Goal: Communication & Community: Answer question/provide support

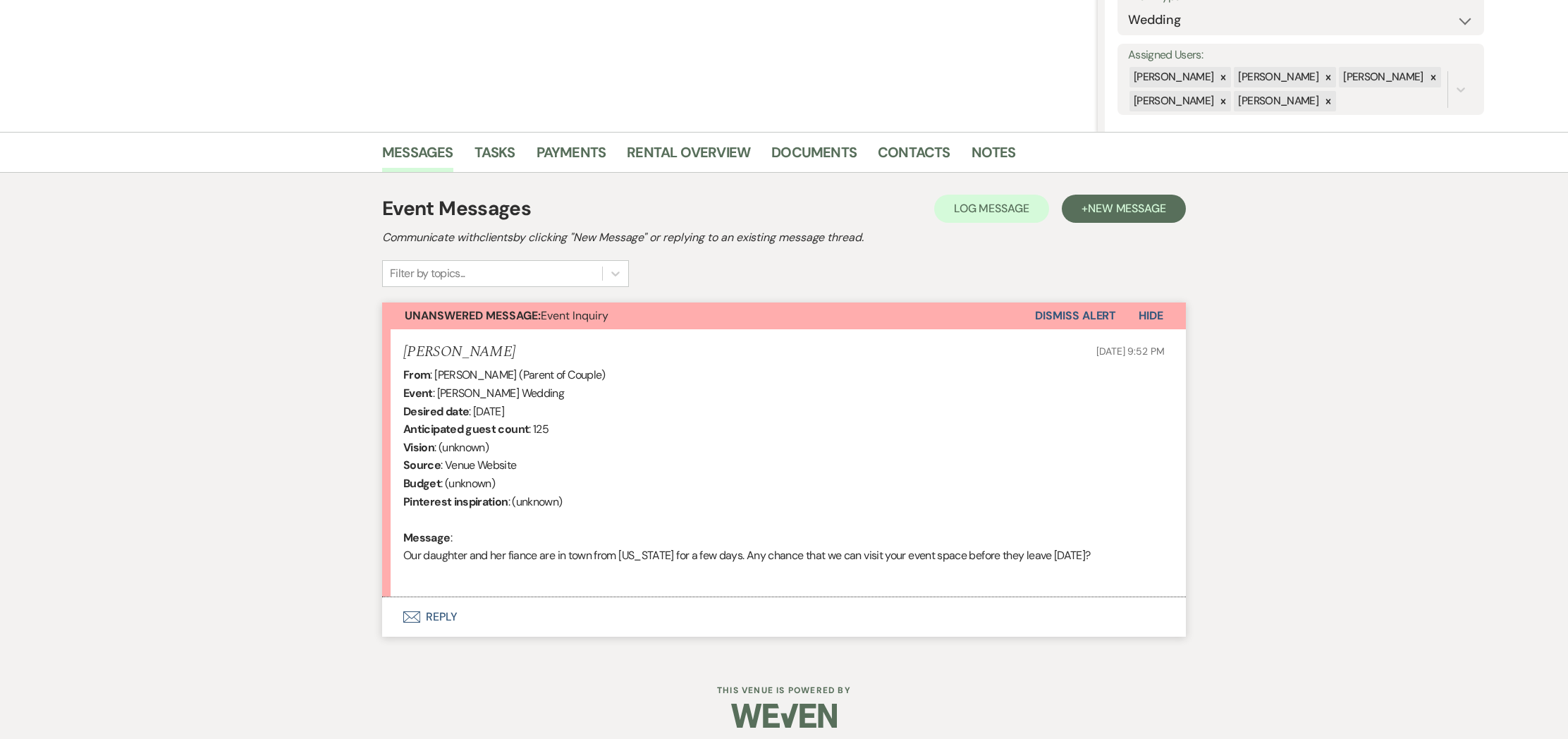
click at [432, 613] on button "Envelope Reply" at bounding box center [784, 616] width 804 height 39
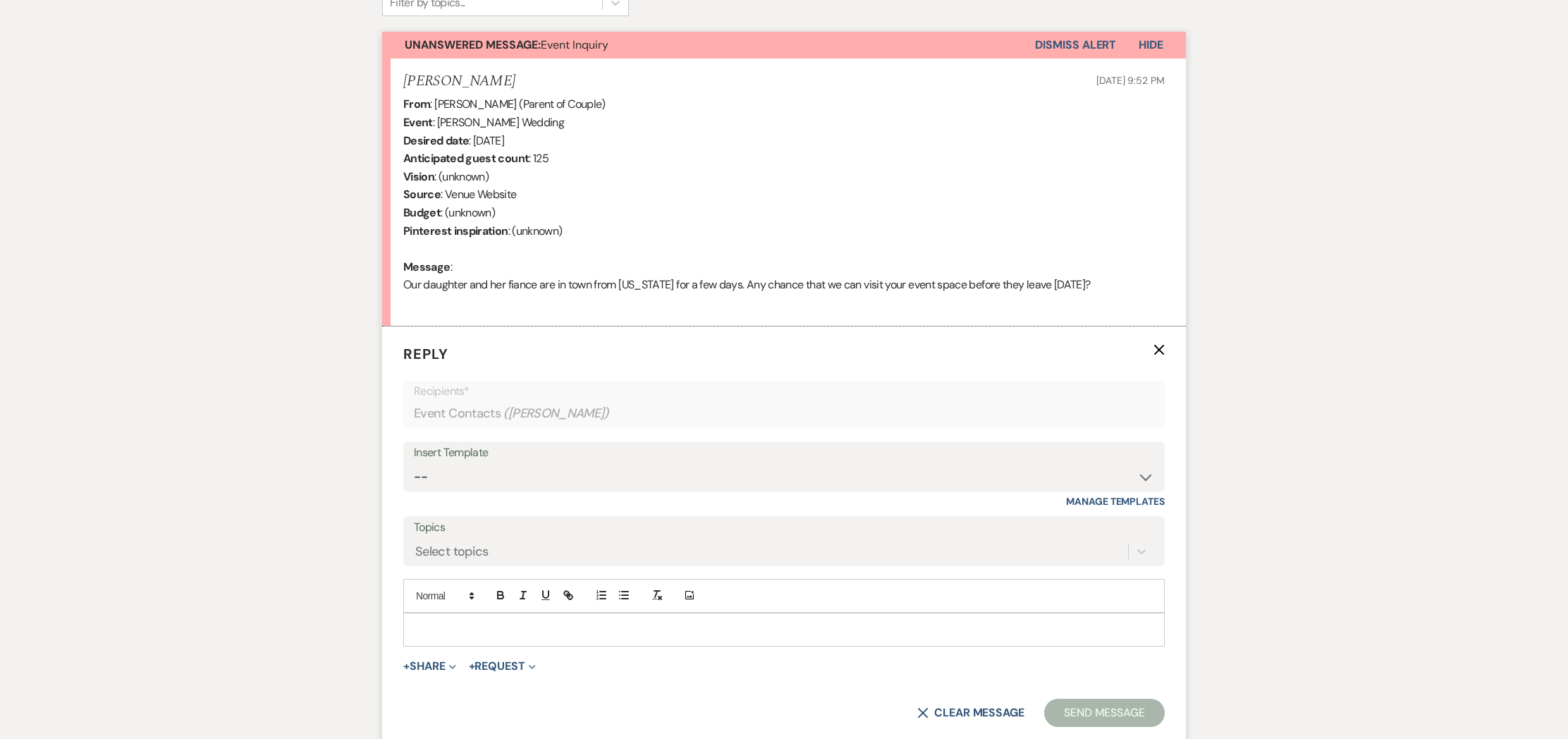
scroll to position [626, 0]
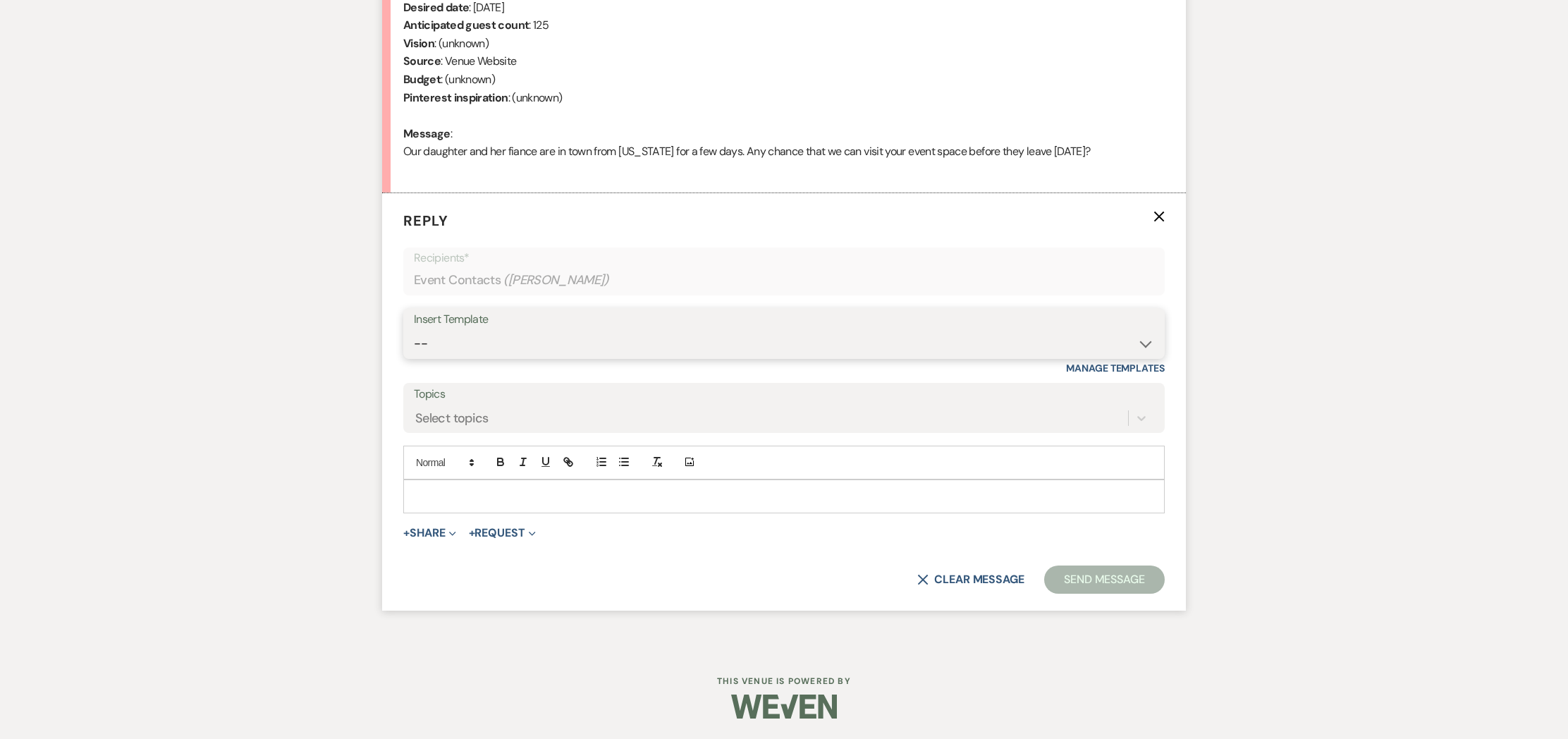
click at [1142, 335] on select "-- Weven Planning Portal Introduction (Booked Events) Initial Inquiry Response …" at bounding box center [784, 343] width 740 height 27
select select "2840"
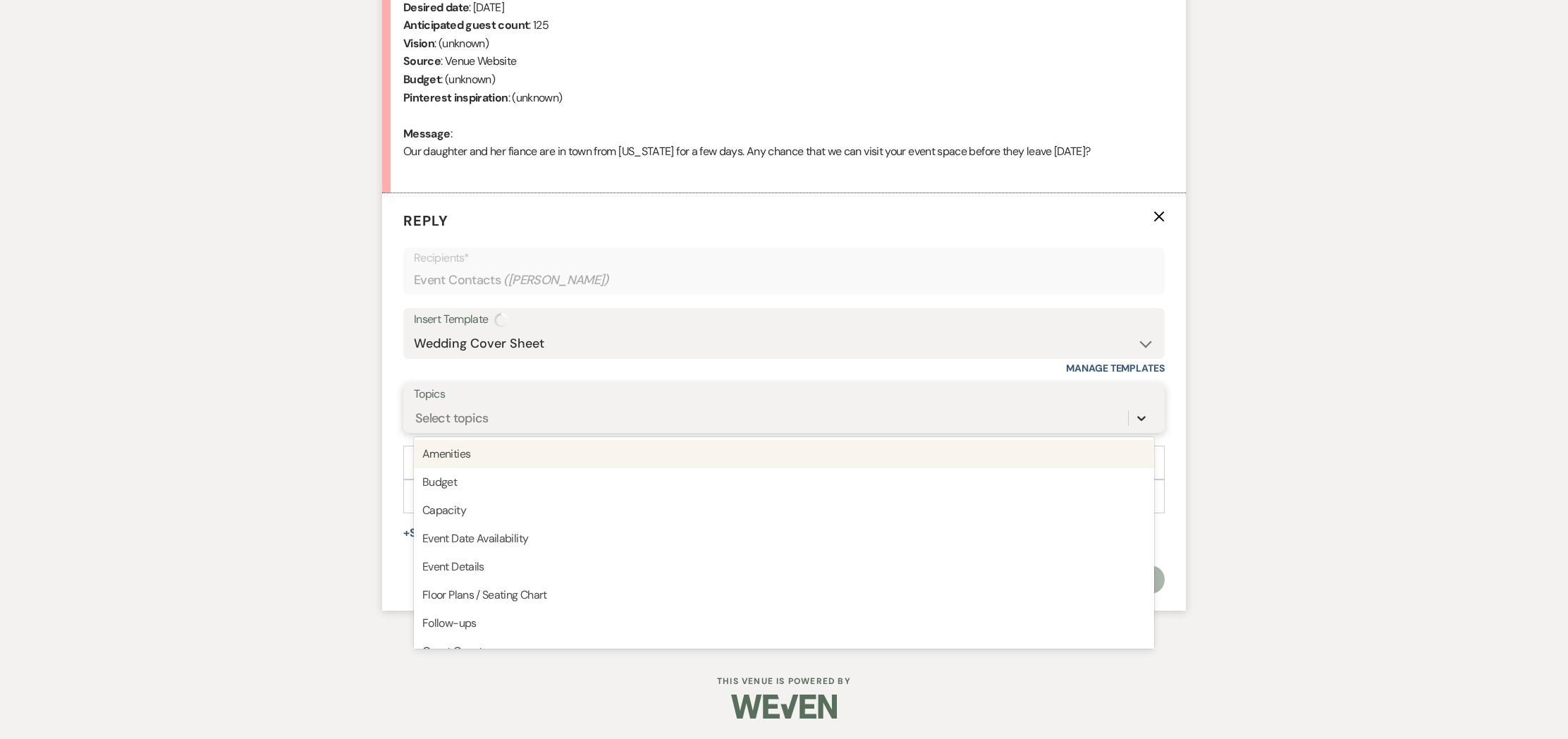
click at [1141, 416] on icon at bounding box center [1141, 418] width 14 height 14
drag, startPoint x: 449, startPoint y: 457, endPoint x: 464, endPoint y: 466, distance: 17.5
click at [449, 457] on div "Amenities" at bounding box center [784, 454] width 740 height 28
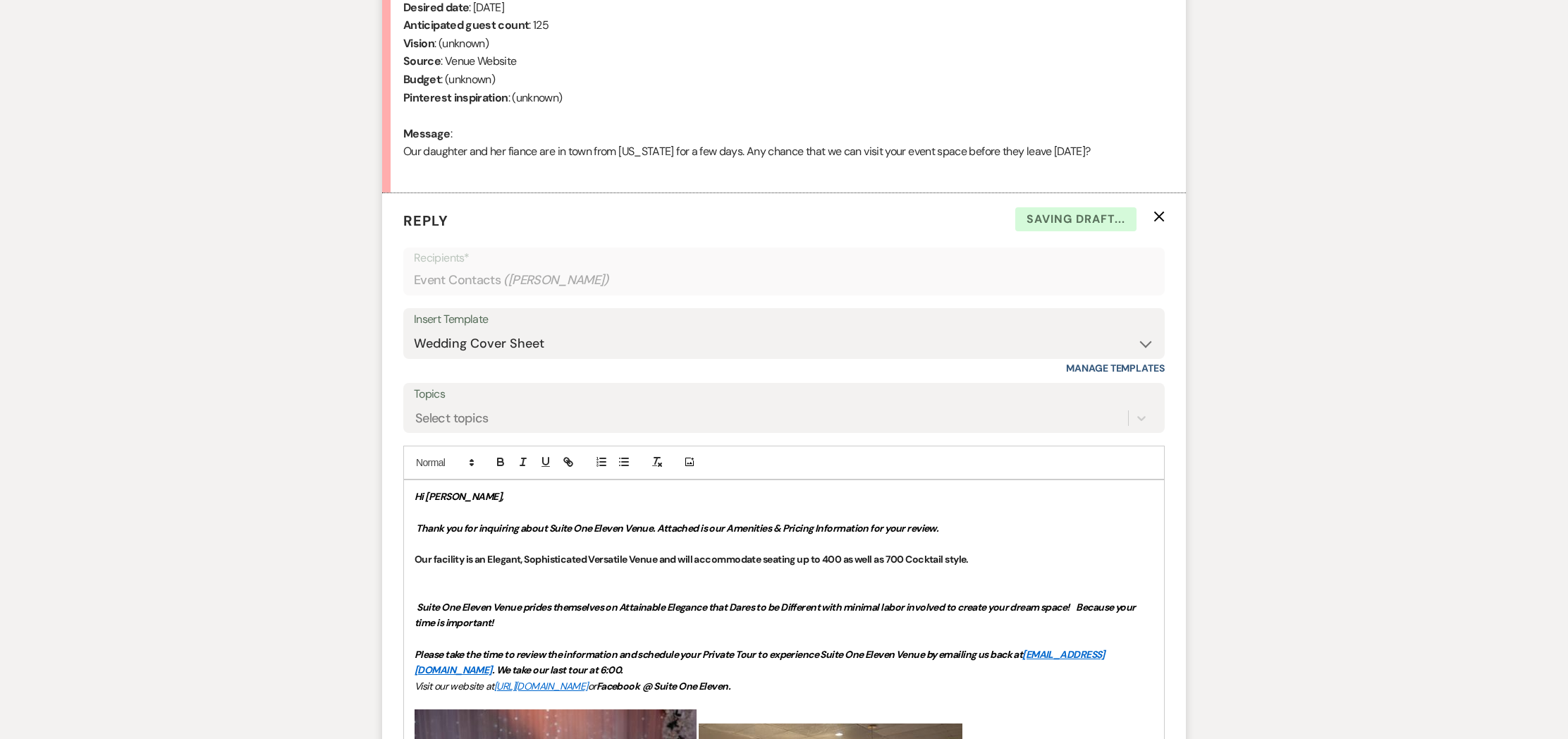
click at [493, 508] on p at bounding box center [784, 512] width 739 height 16
click at [708, 673] on p "Please take the time to review the information and schedule your Private Tour t…" at bounding box center [784, 662] width 739 height 32
drag, startPoint x: 707, startPoint y: 666, endPoint x: 901, endPoint y: 672, distance: 194.1
click at [899, 672] on p "Please take the time to review the information and schedule your Private Tour t…" at bounding box center [784, 661] width 739 height 32
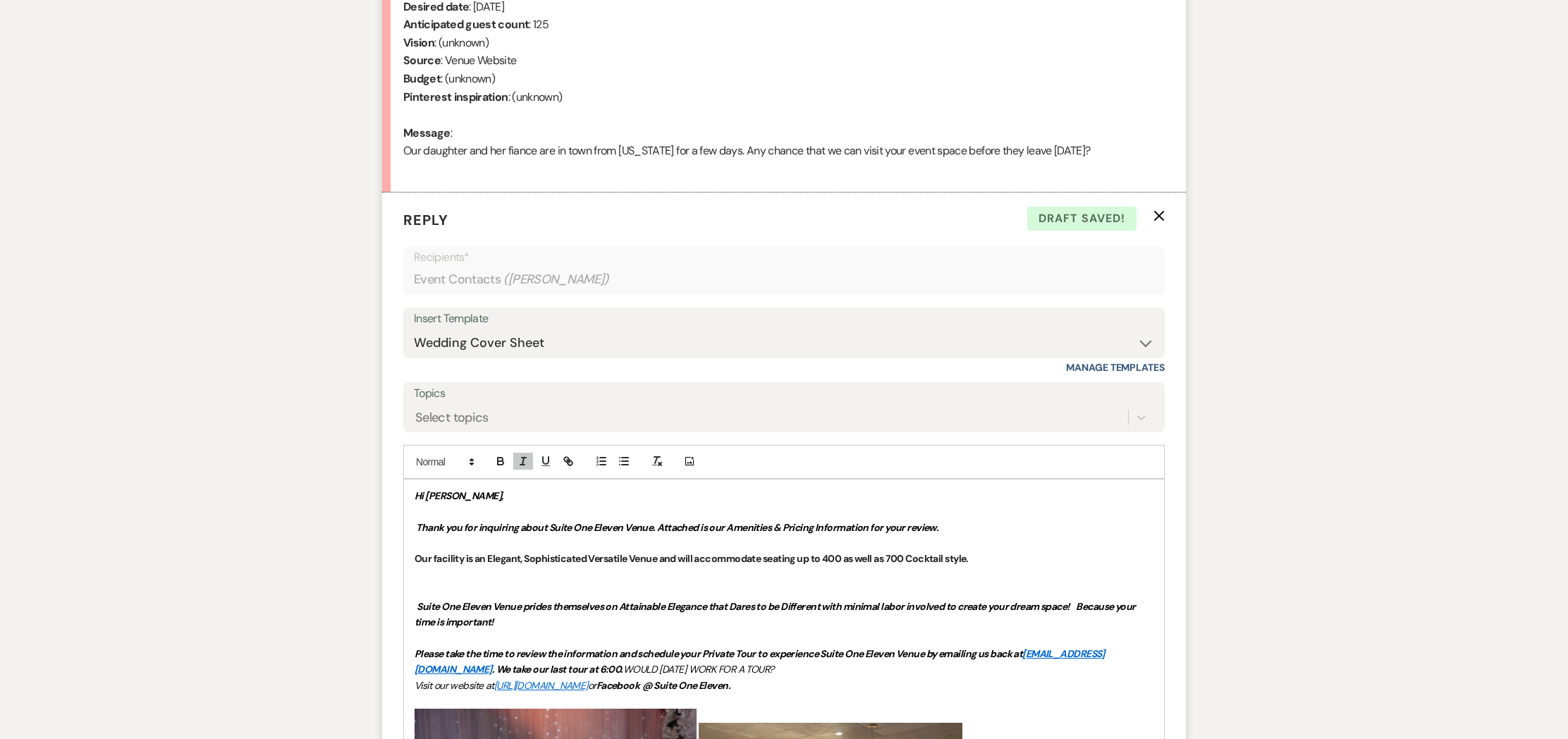
scroll to position [626, 0]
click at [989, 537] on p at bounding box center [784, 544] width 739 height 16
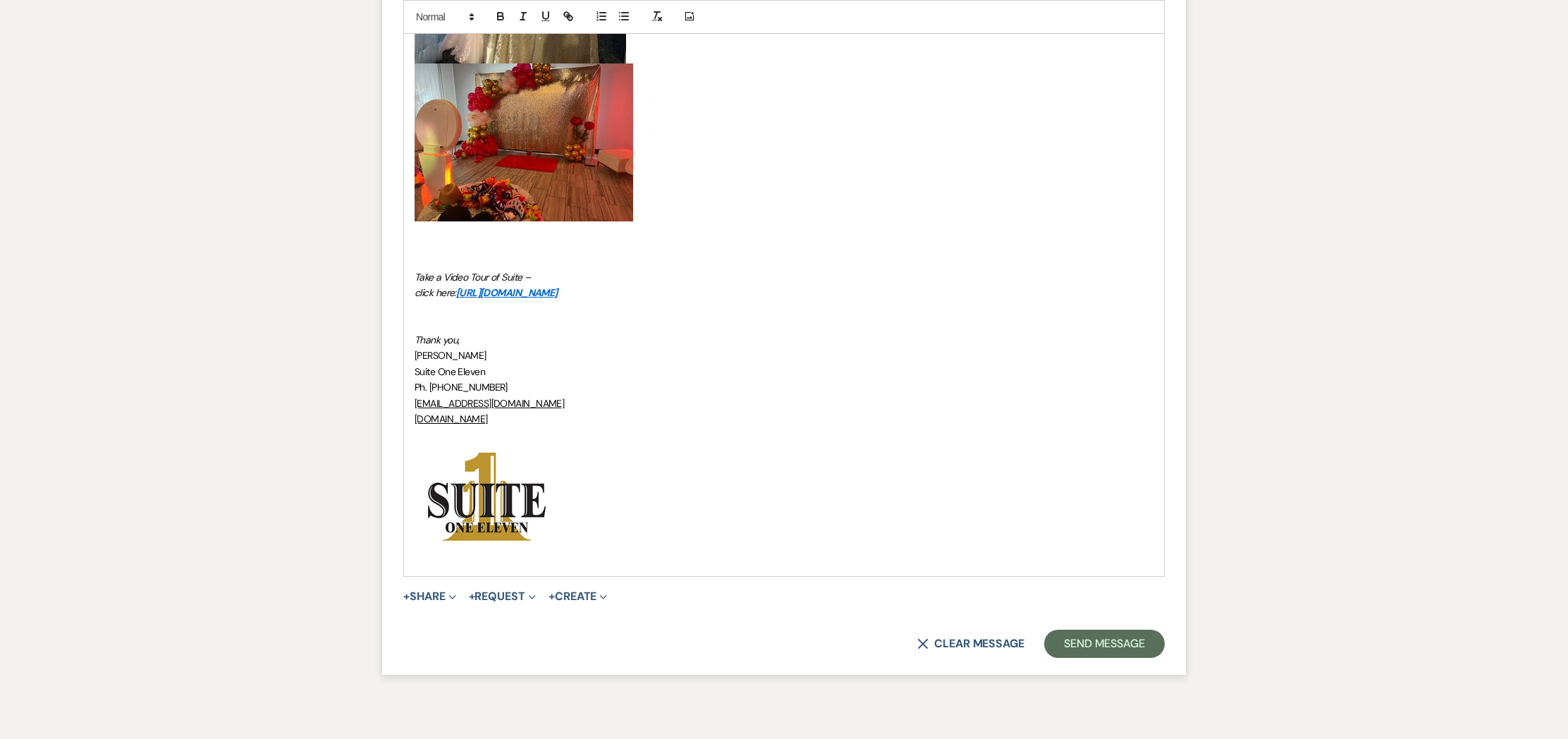
scroll to position [2841, 0]
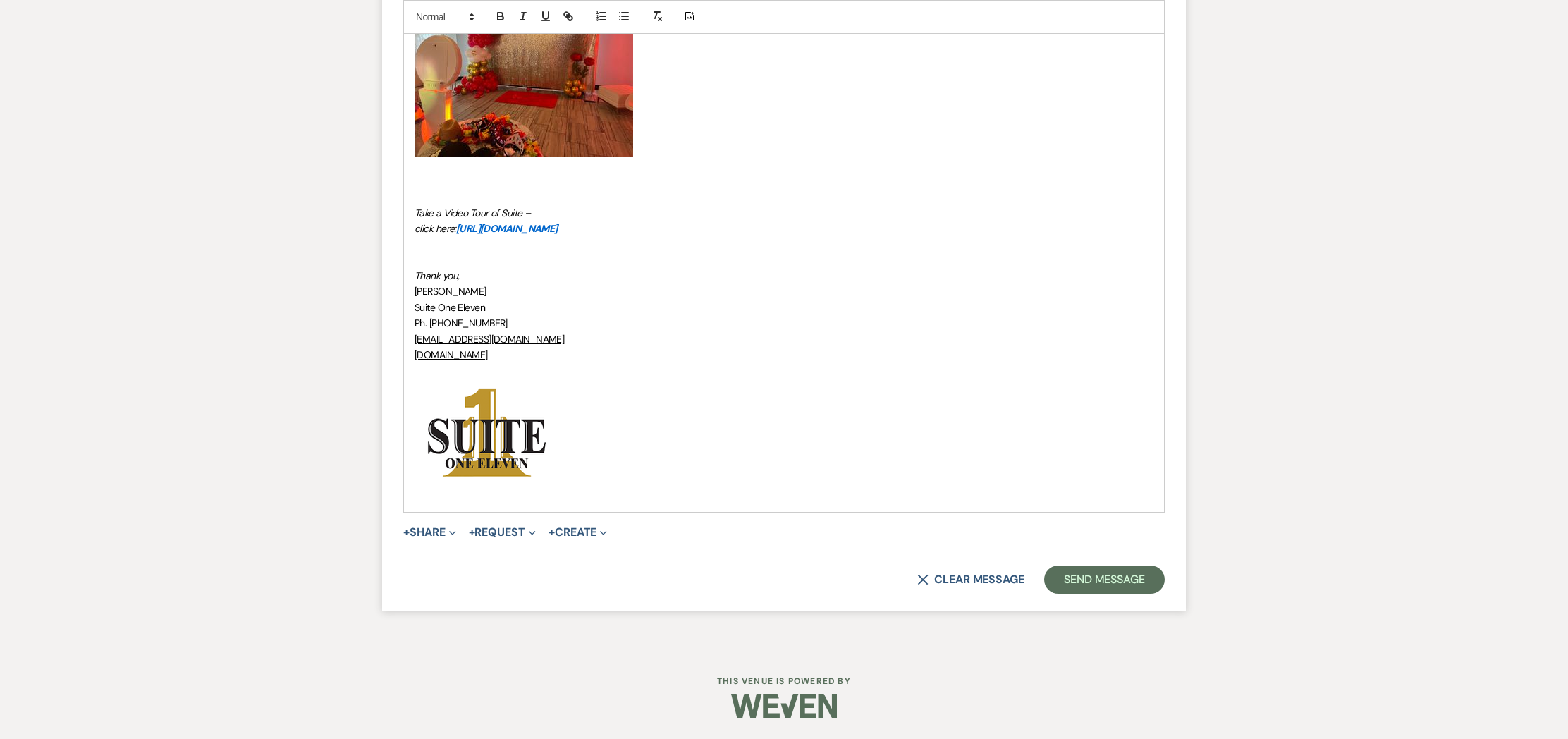
click at [454, 531] on icon "Expand" at bounding box center [453, 533] width 7 height 7
click at [461, 560] on span "Doc Upload Documents" at bounding box center [461, 560] width 81 height 15
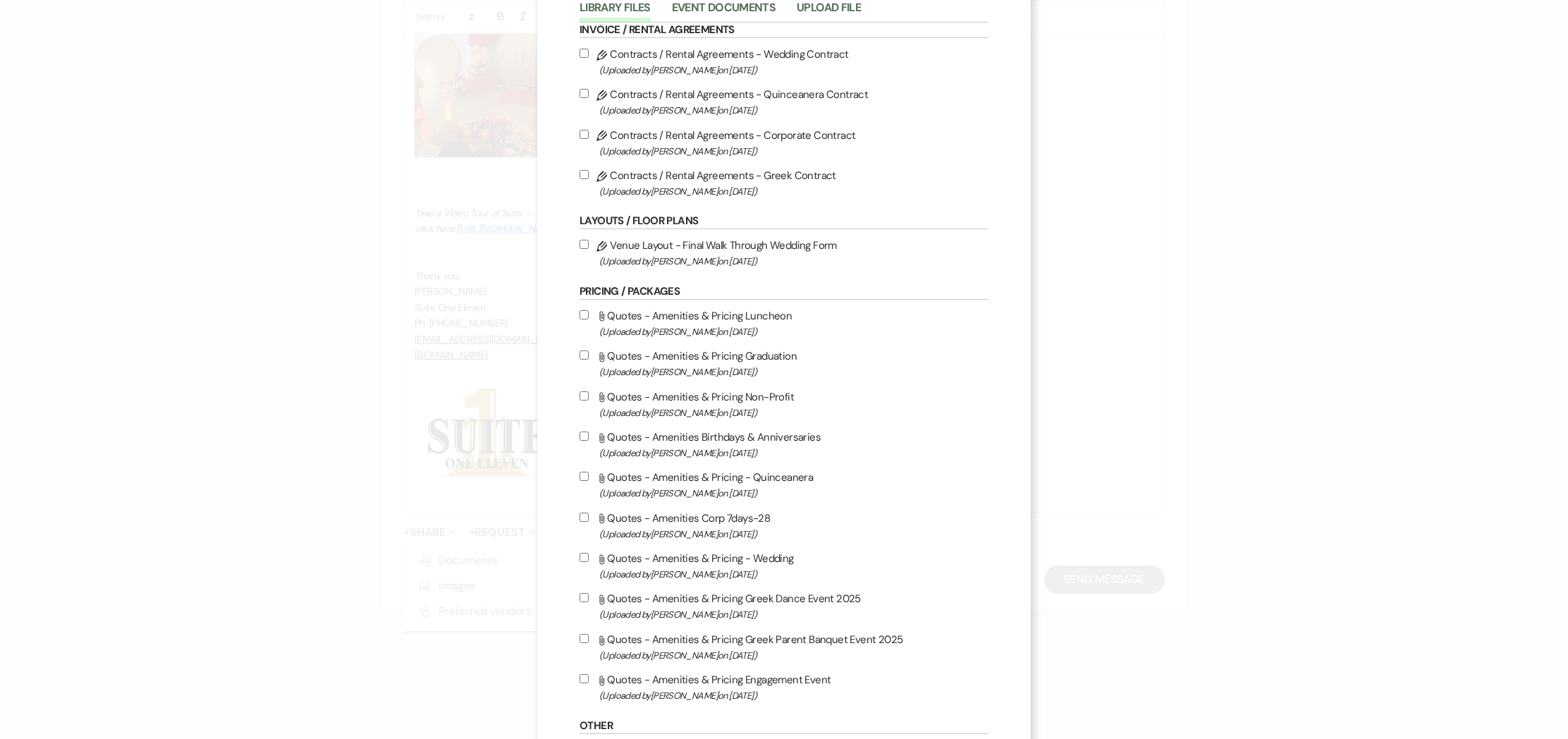
scroll to position [95, 0]
click at [583, 557] on input "Attach File Quotes - Amenities & Pricing - Wedding (Uploaded by [PERSON_NAME] o…" at bounding box center [584, 553] width 9 height 9
checkbox input "true"
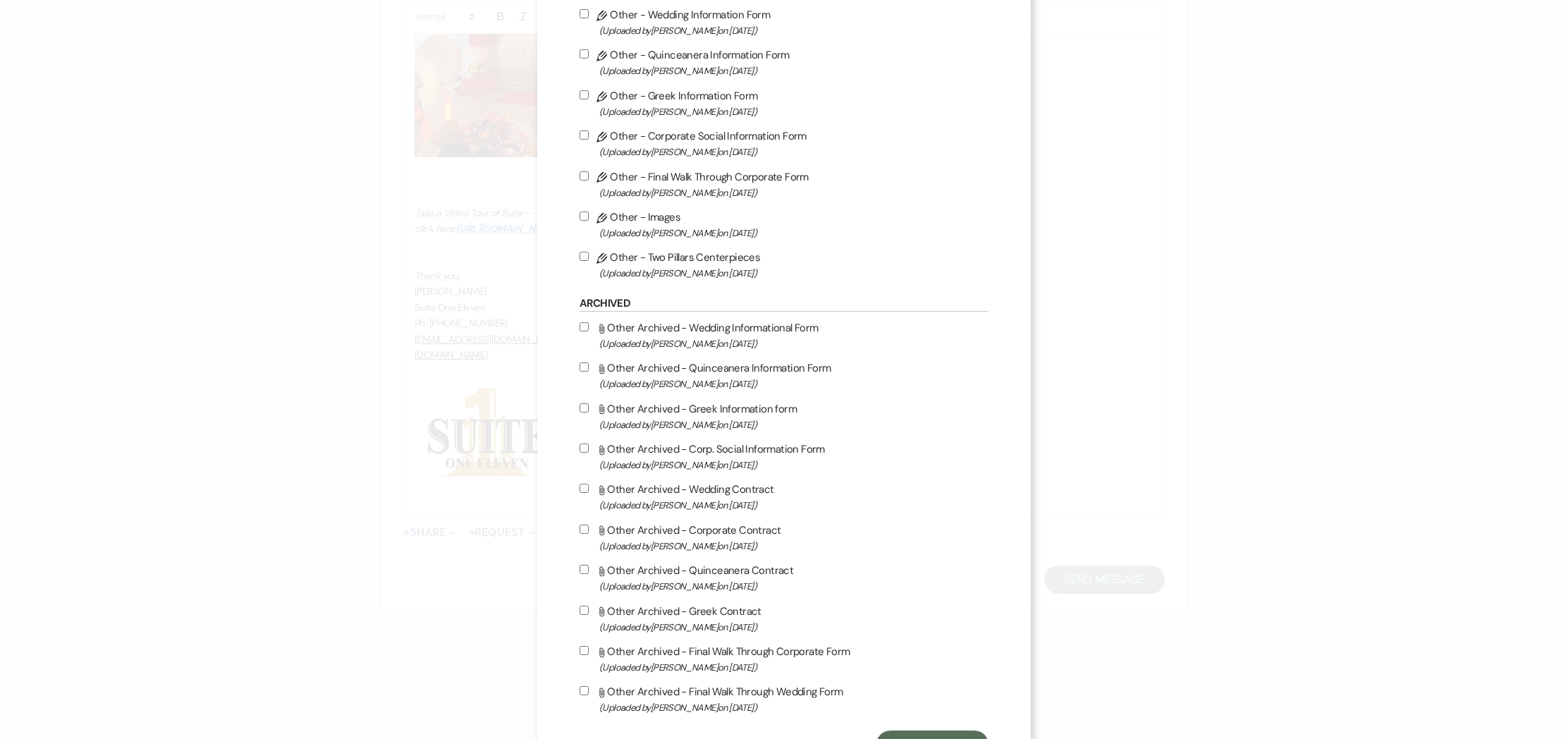
scroll to position [940, 0]
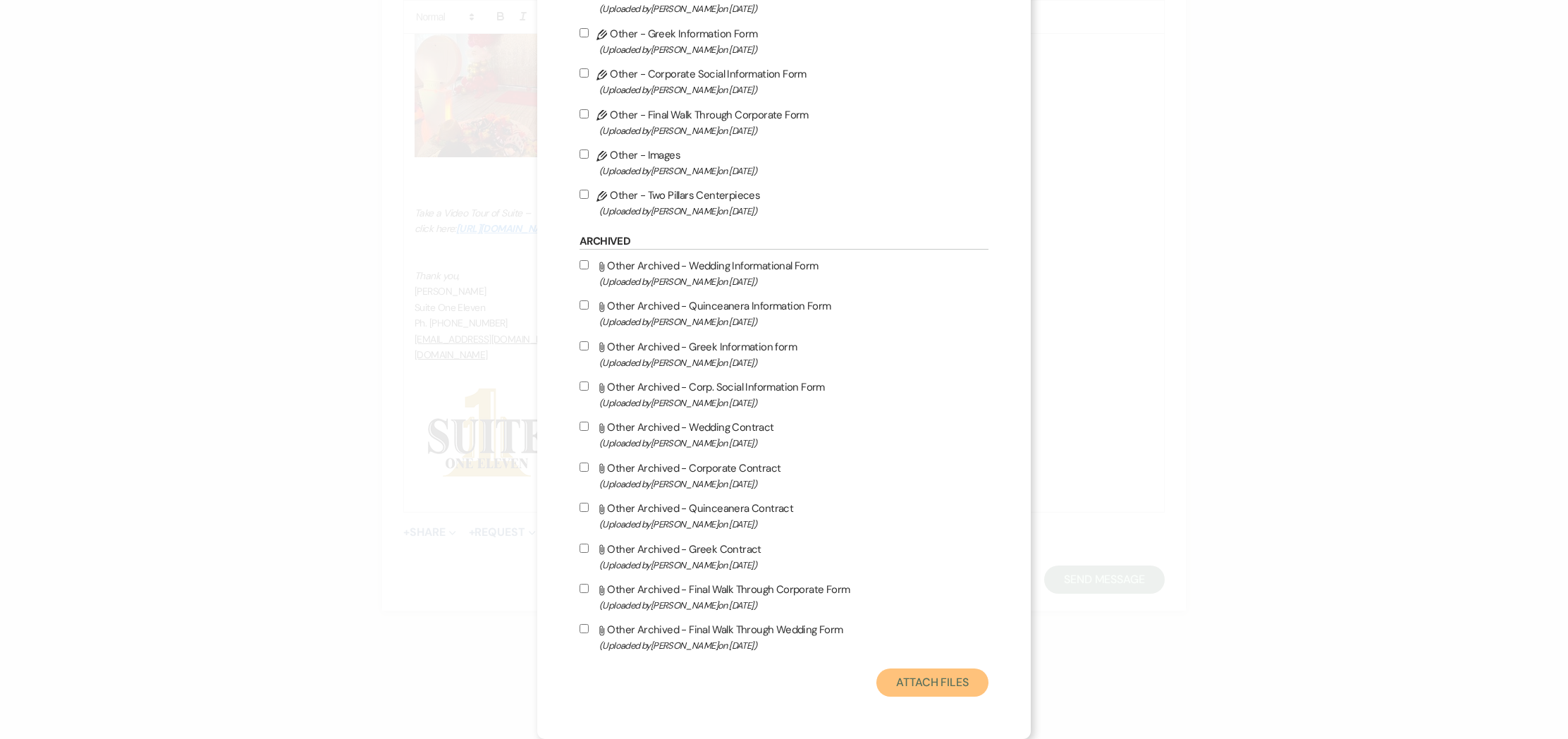
click at [918, 684] on button "Attach Files" at bounding box center [932, 682] width 112 height 28
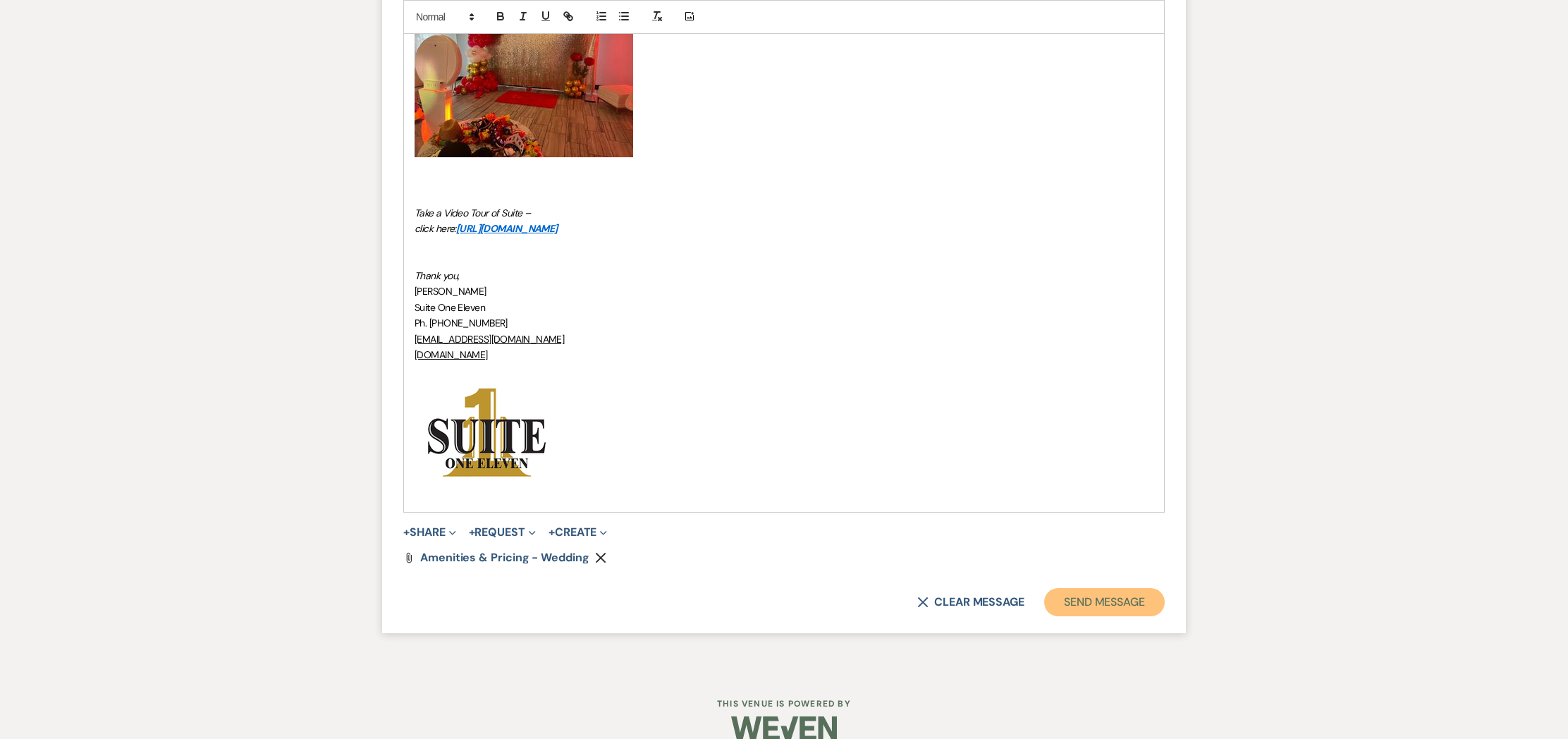
click at [1092, 604] on button "Send Message" at bounding box center [1104, 602] width 121 height 28
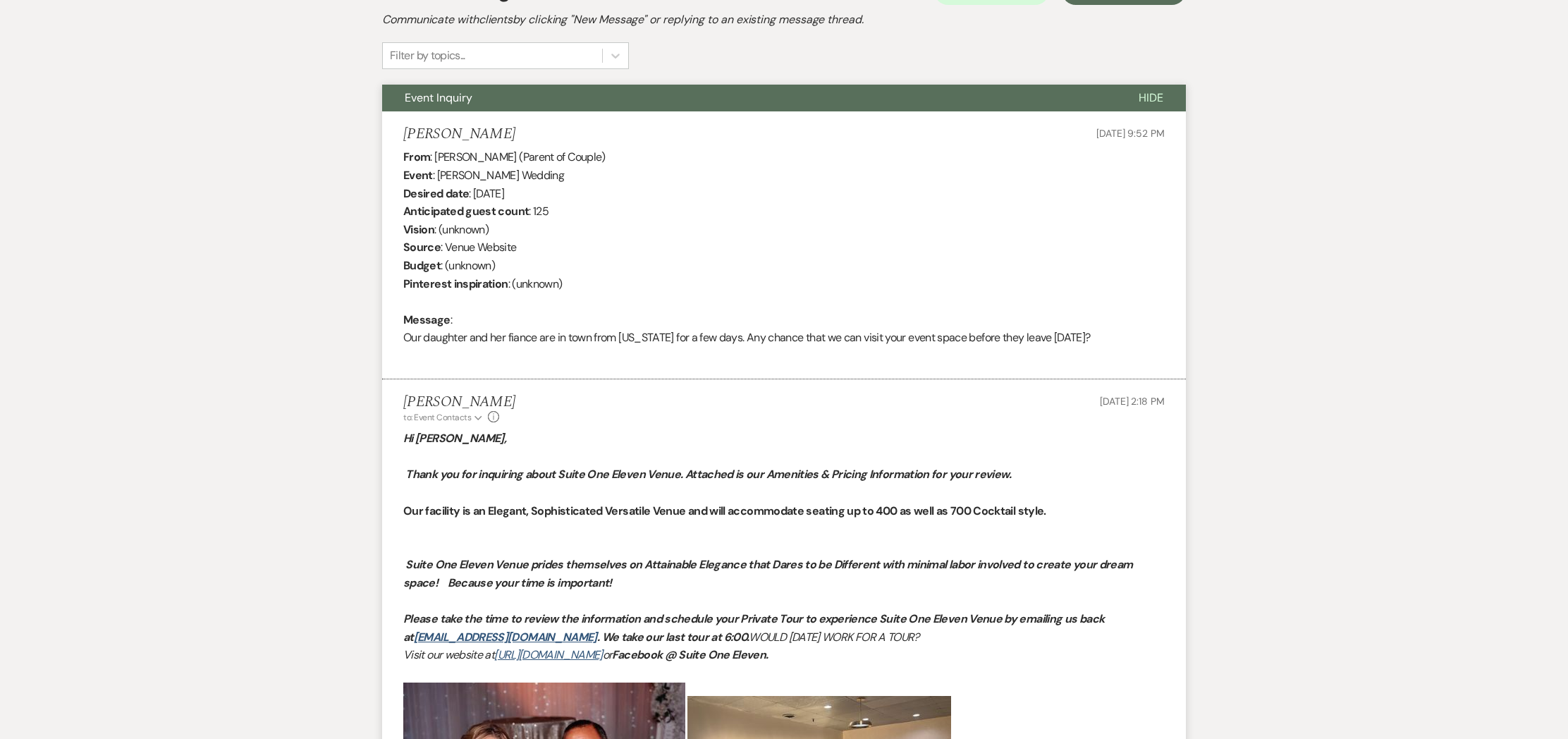
scroll to position [0, 0]
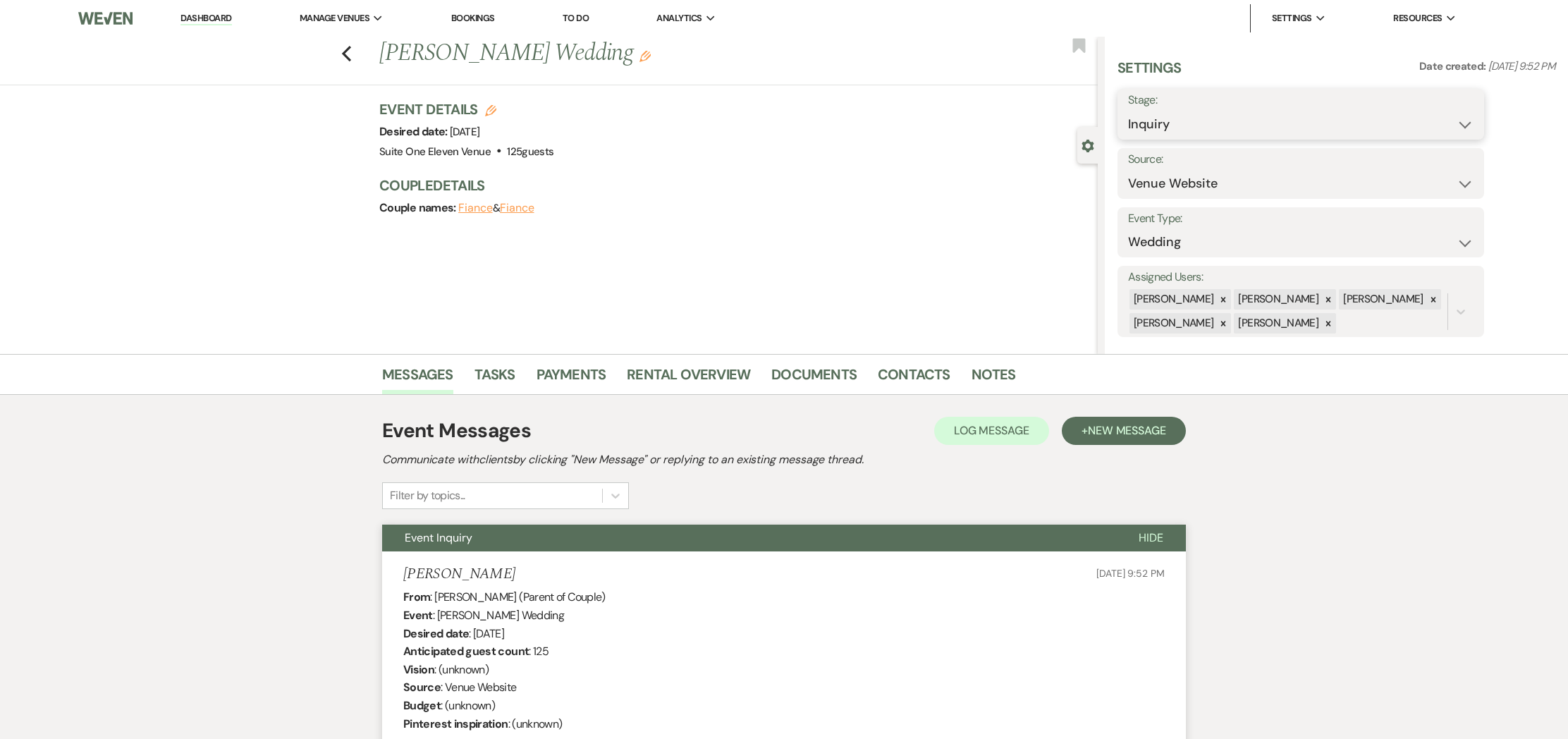
click at [1269, 121] on select "Inquiry Follow Up Tour Requested Tour Confirmed Toured Proposal Sent Booked Lost" at bounding box center [1300, 123] width 346 height 27
select select "2"
click at [1443, 109] on button "Save" at bounding box center [1444, 114] width 80 height 28
click at [347, 54] on icon "Previous" at bounding box center [347, 53] width 11 height 17
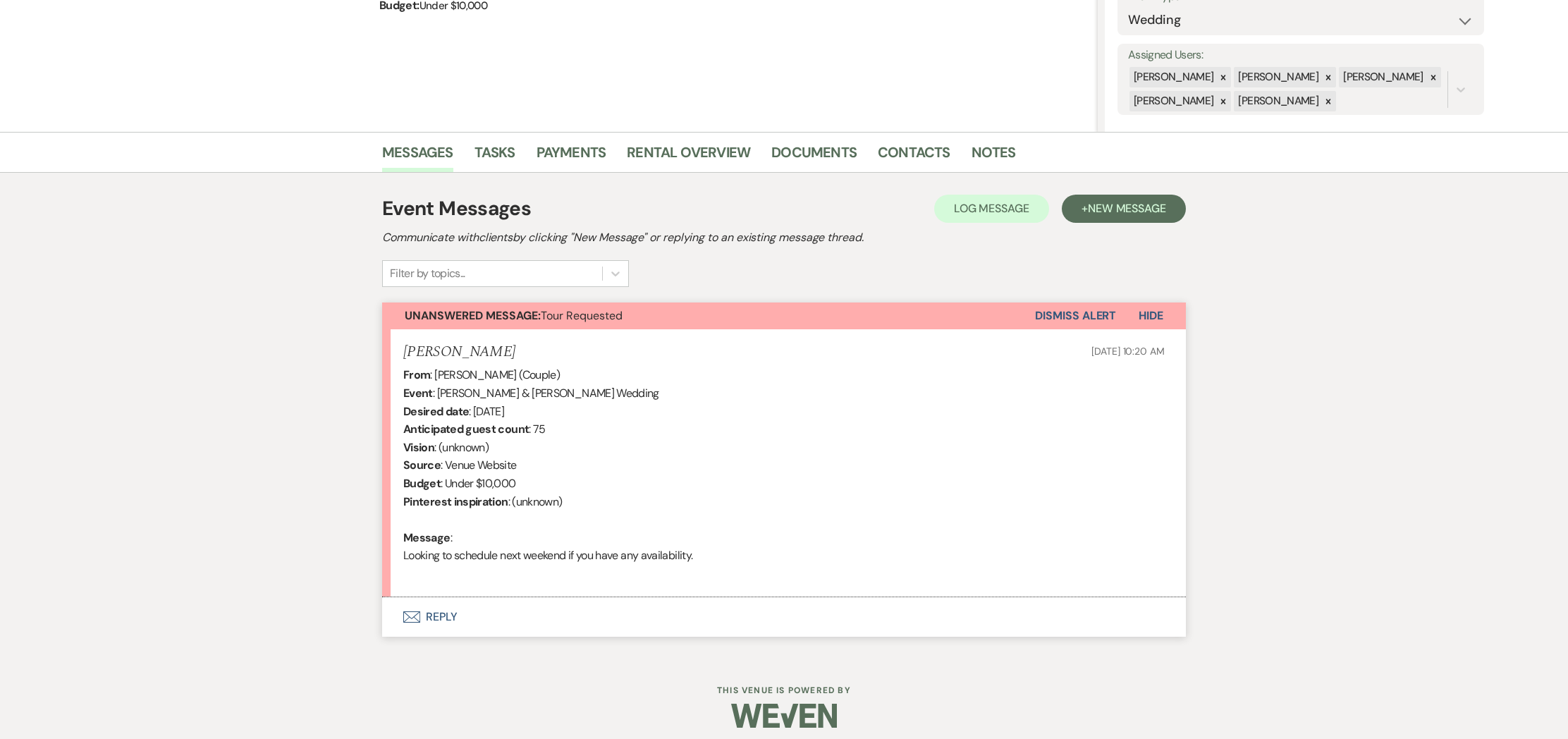
click at [436, 616] on button "Envelope Reply" at bounding box center [784, 616] width 804 height 39
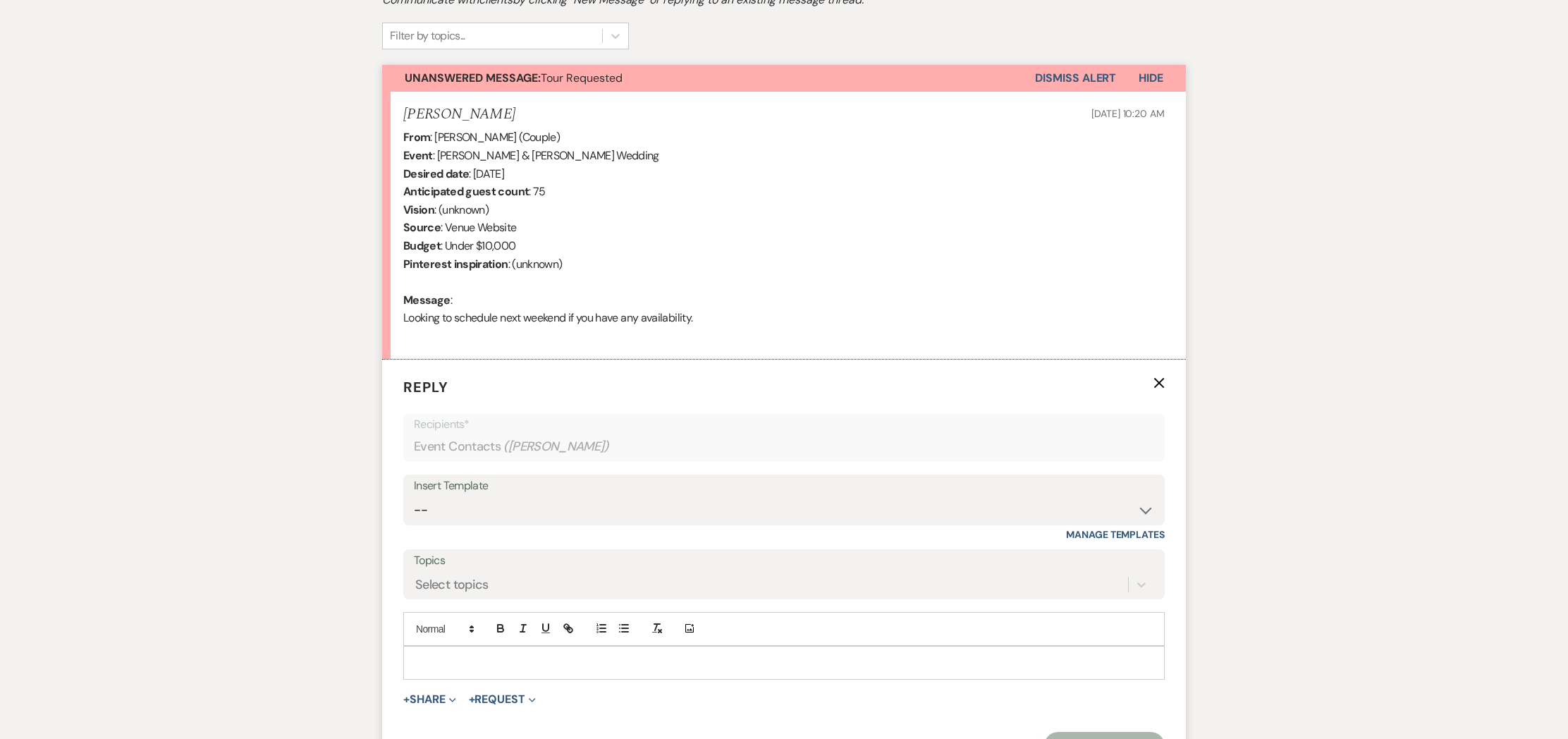
scroll to position [626, 0]
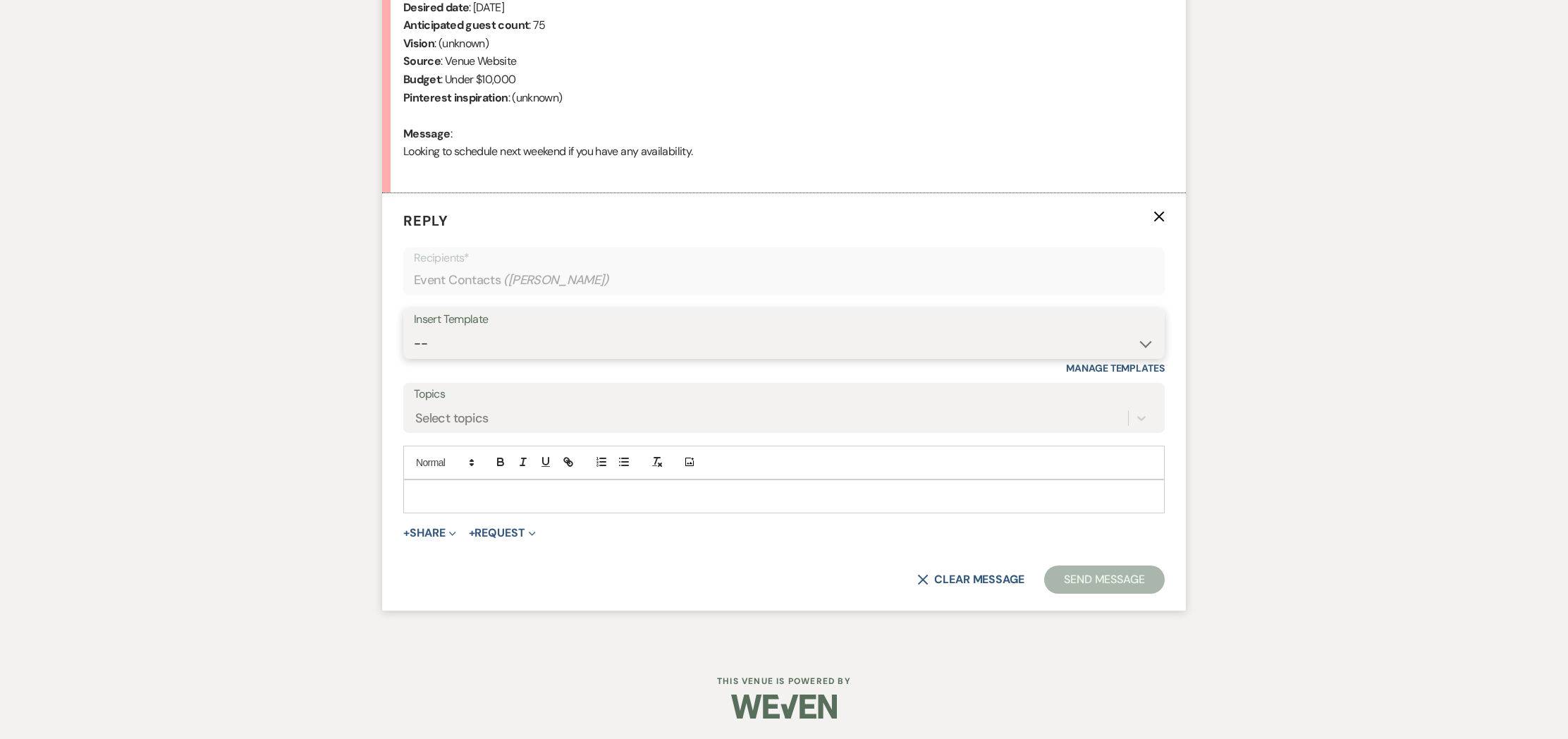
click at [769, 337] on select "-- Weven Planning Portal Introduction (Booked Events) Initial Inquiry Response …" at bounding box center [784, 343] width 740 height 27
select select "2840"
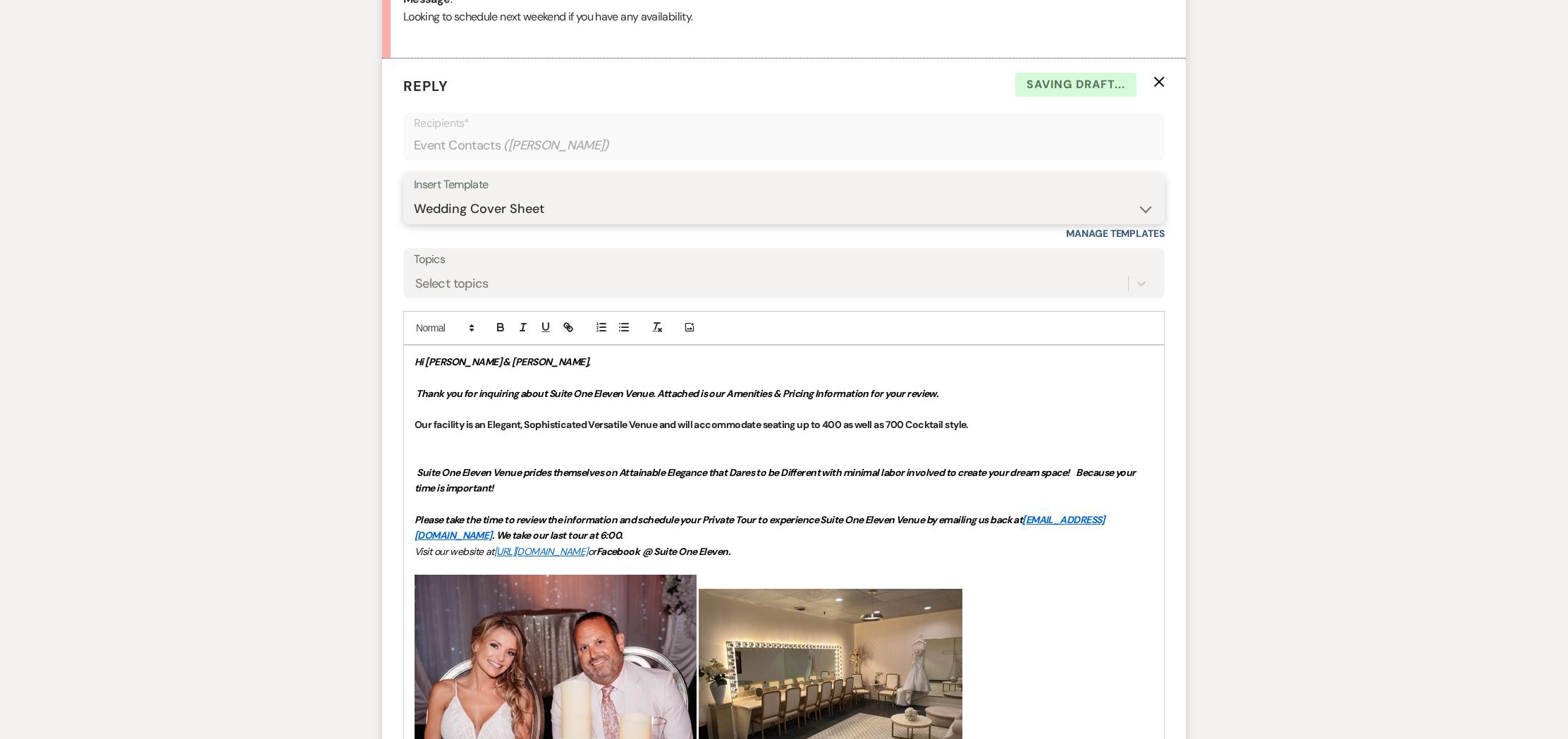
scroll to position [771, 0]
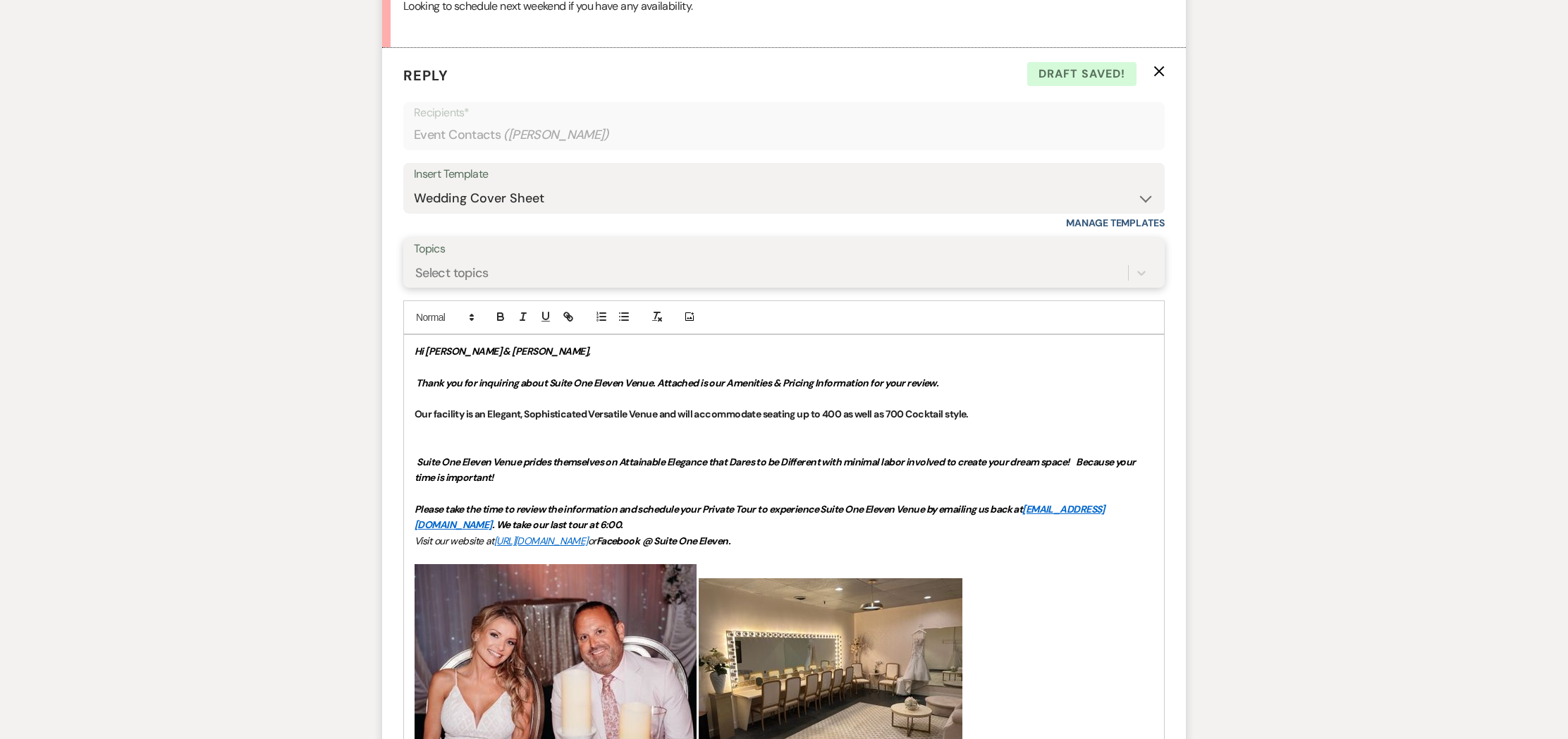
click at [617, 274] on div "Select topics" at bounding box center [771, 272] width 714 height 25
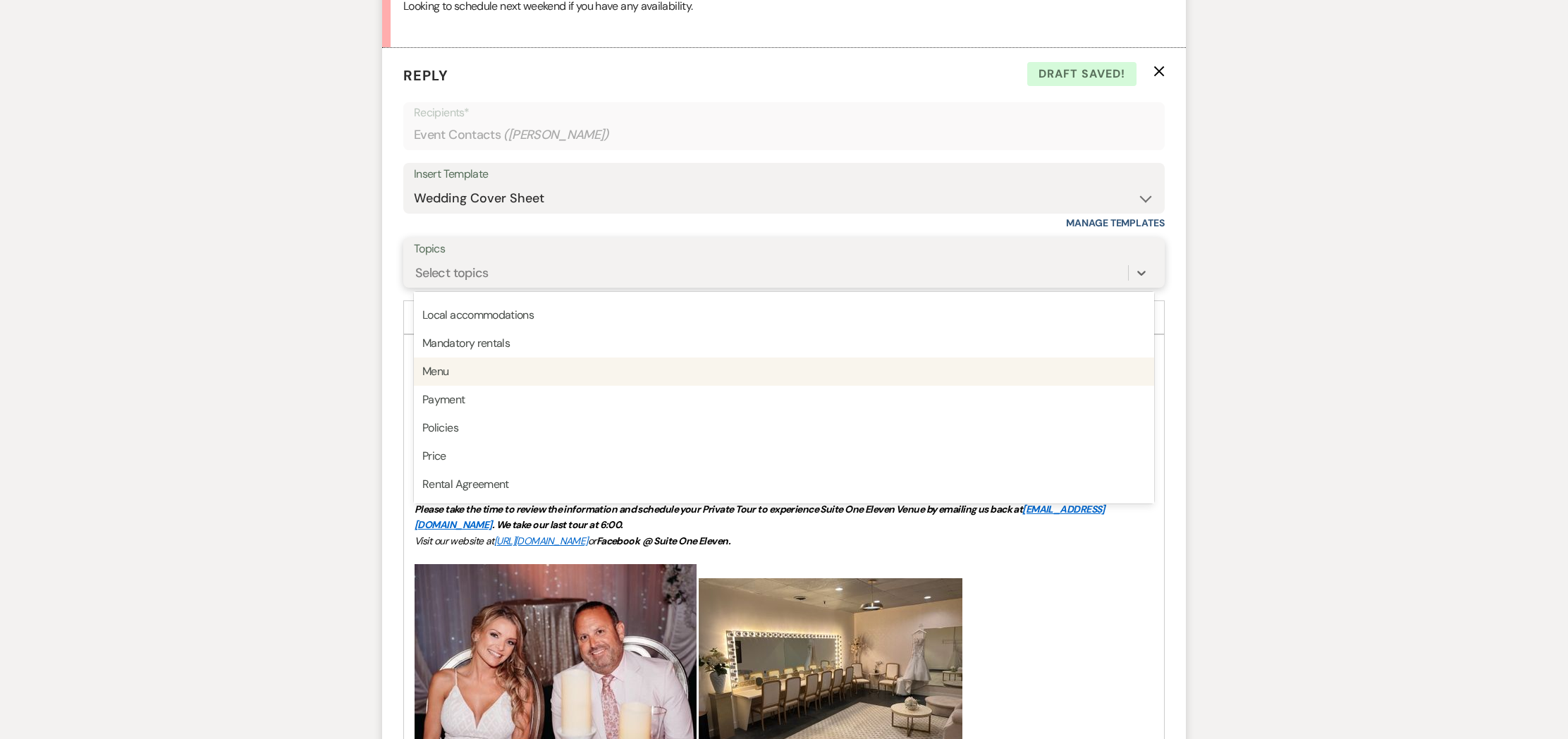
scroll to position [285, 0]
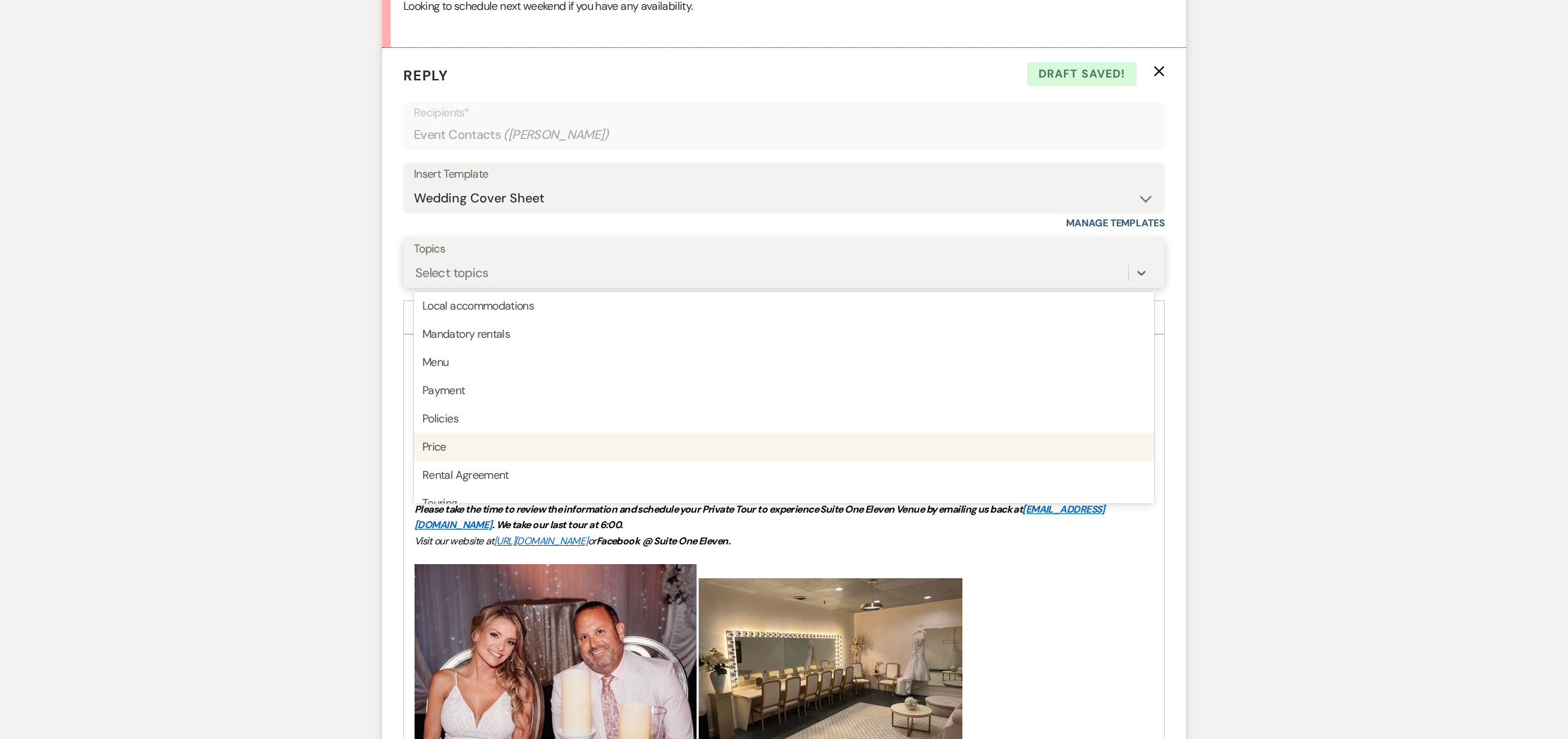
click at [439, 444] on div "Price" at bounding box center [784, 447] width 740 height 28
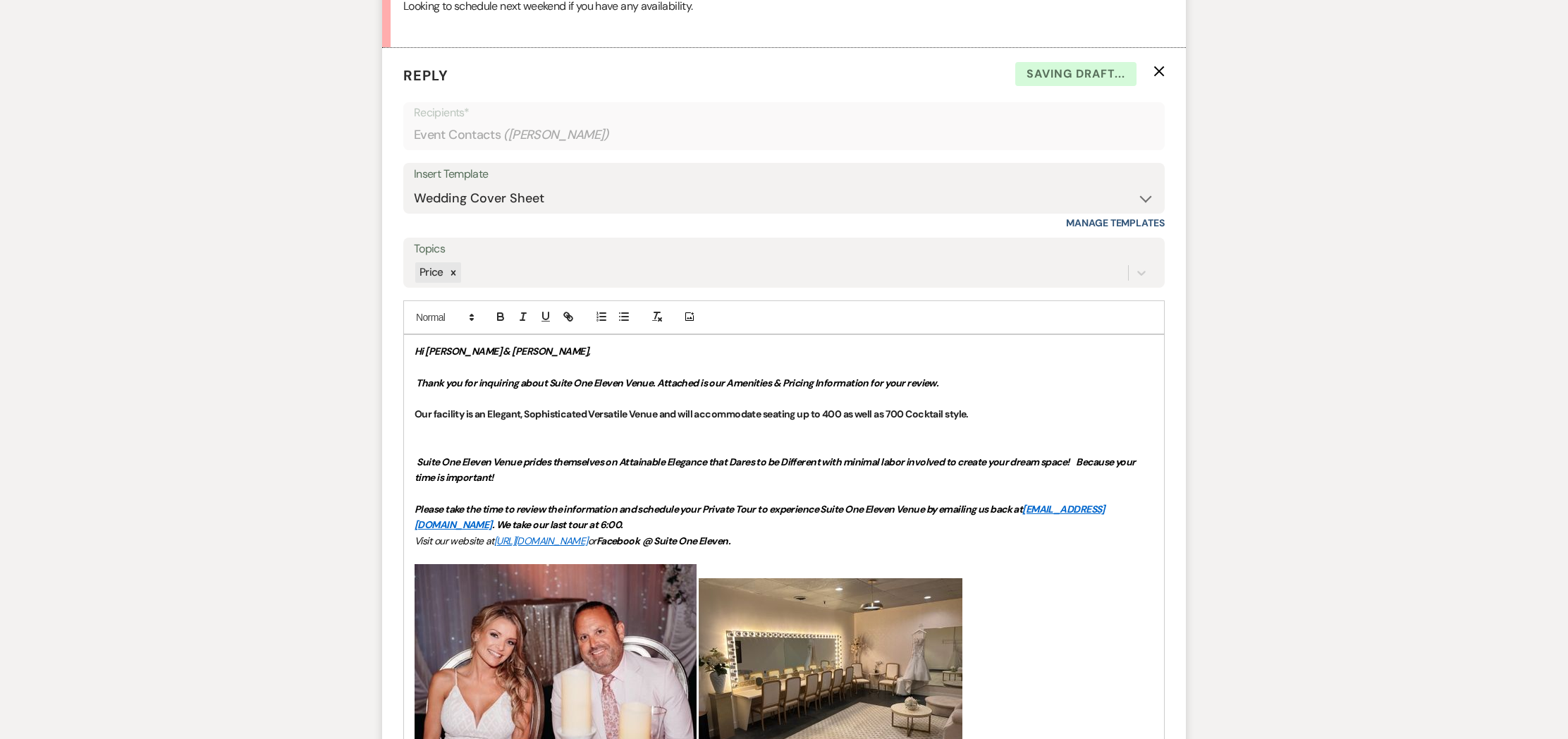
click at [965, 377] on p "Thank you for inquiring about Suite One Eleven Venue. Attached is our Amenities…" at bounding box center [784, 383] width 739 height 16
click at [703, 526] on p "Please take the time to review the information and schedule your Private Tour t…" at bounding box center [784, 517] width 739 height 32
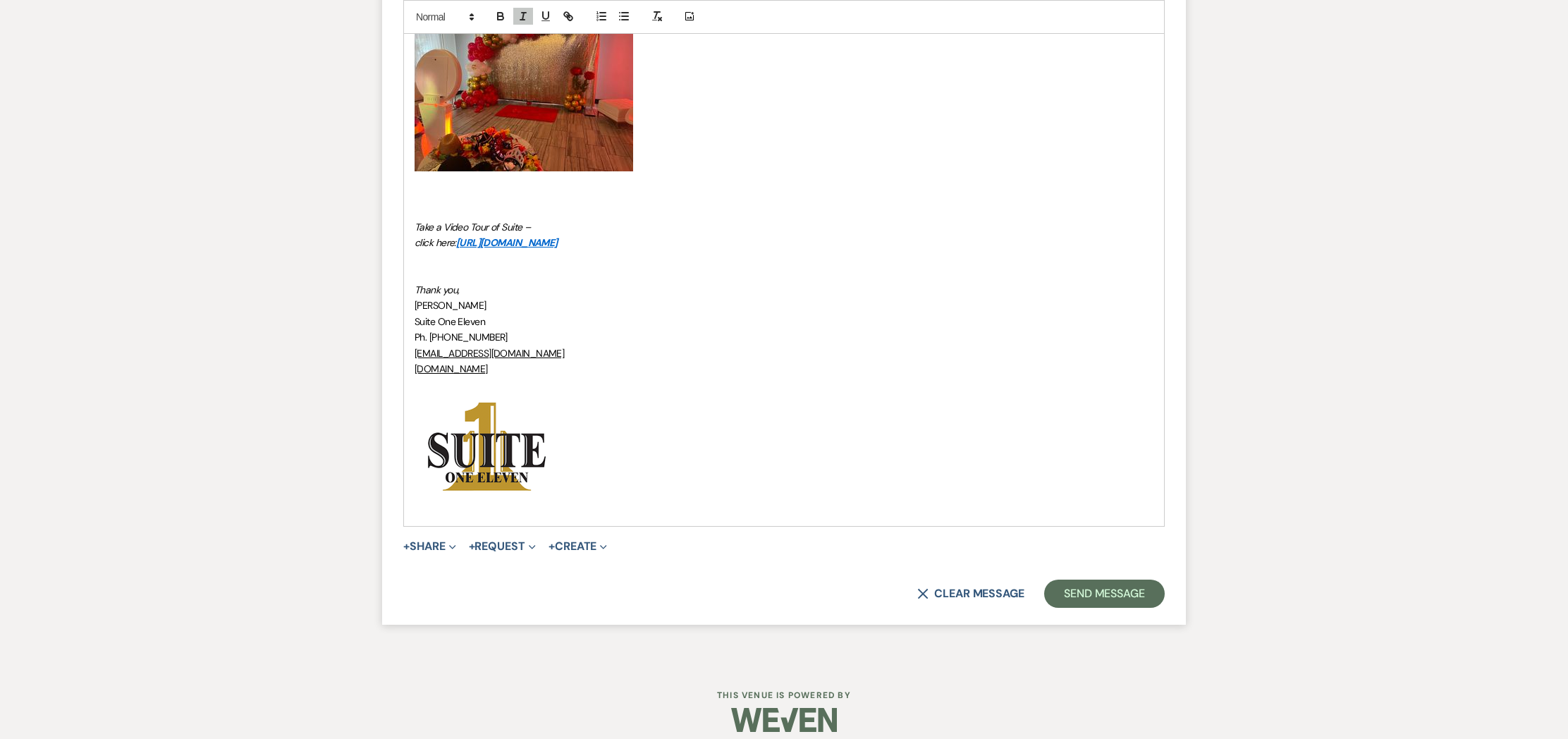
scroll to position [2841, 0]
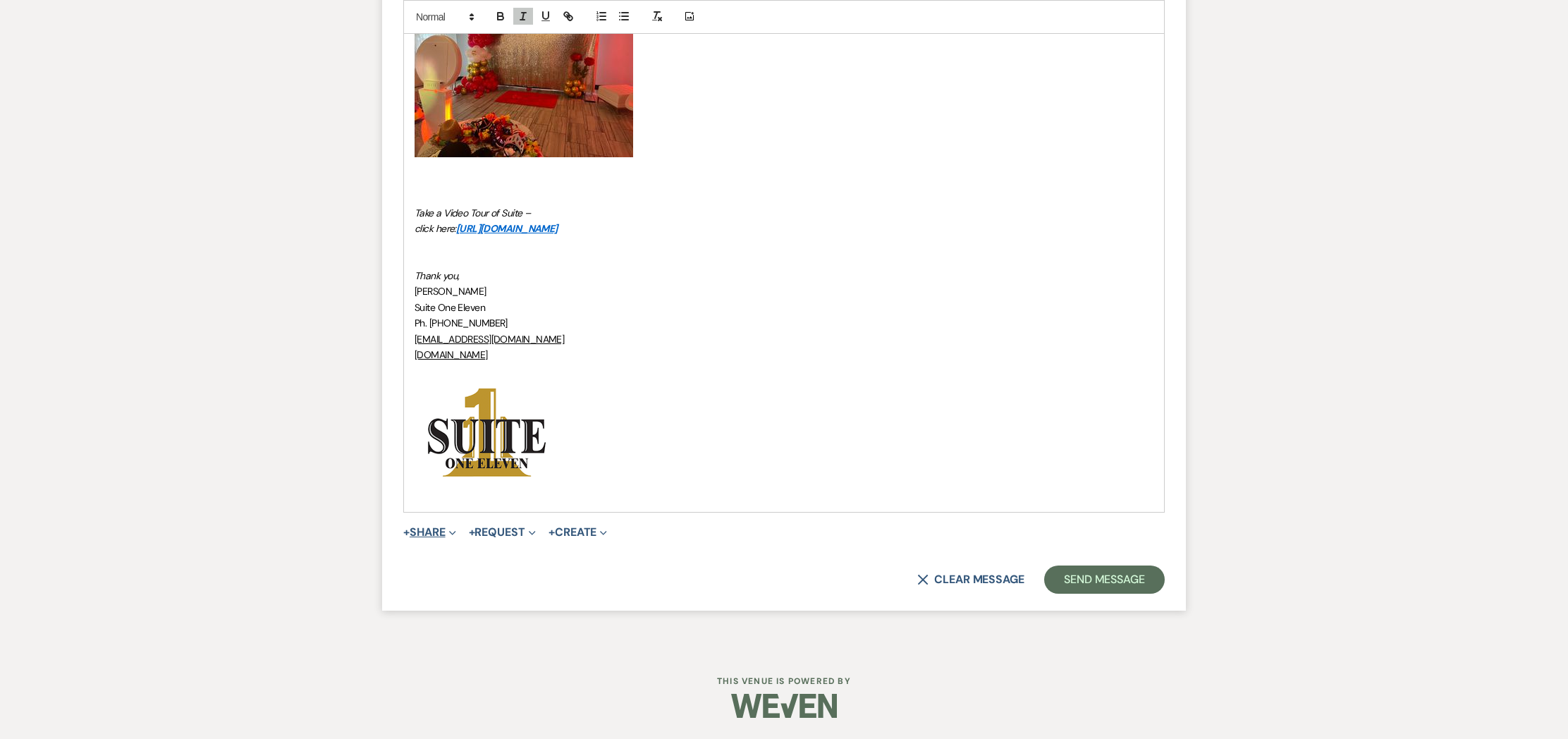
drag, startPoint x: 442, startPoint y: 533, endPoint x: 451, endPoint y: 532, distance: 9.1
click at [441, 531] on button "+ Share Expand" at bounding box center [430, 531] width 53 height 11
click at [461, 556] on span "Doc Upload Documents" at bounding box center [461, 560] width 81 height 15
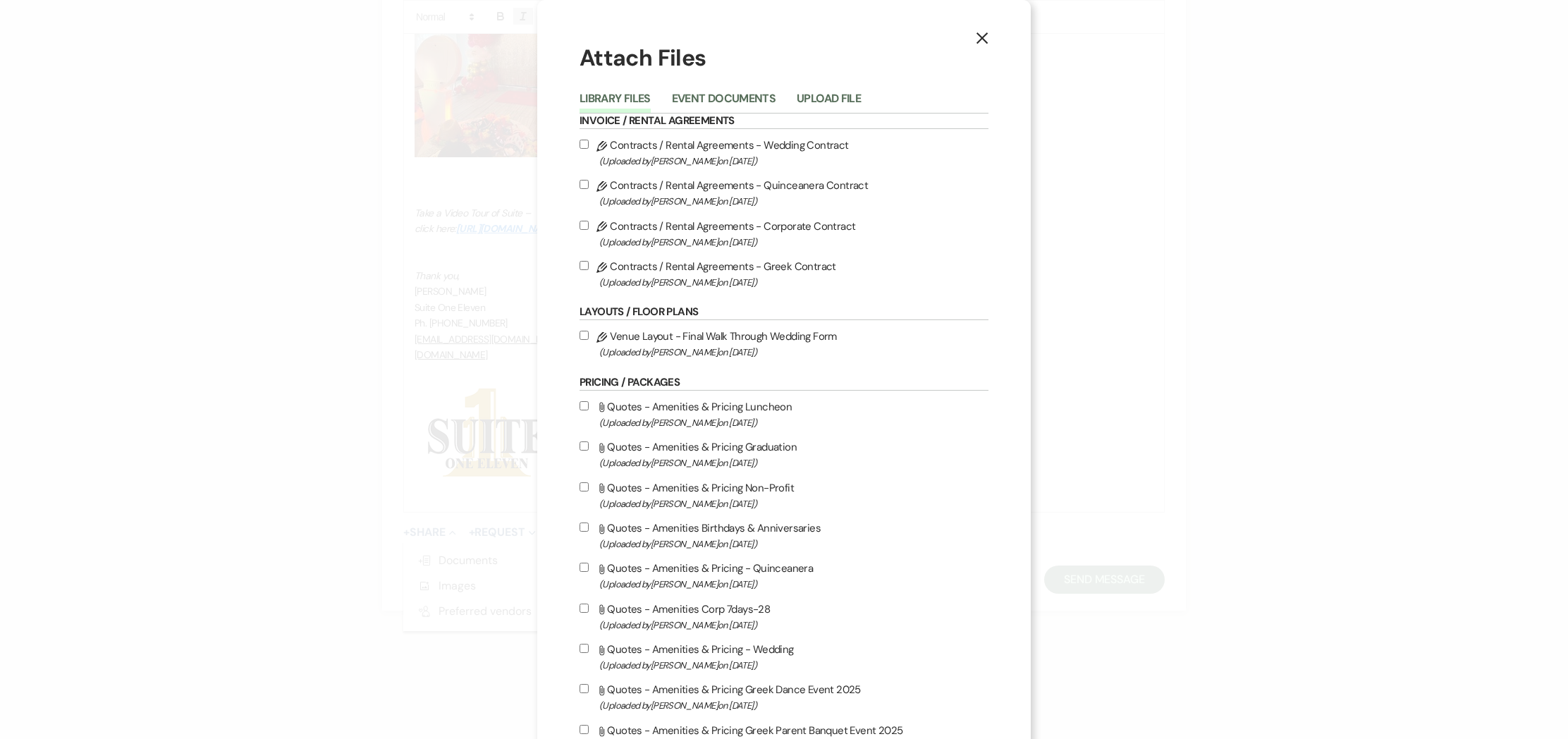
click at [584, 649] on input "Attach File Quotes - Amenities & Pricing - Wedding (Uploaded by [PERSON_NAME] o…" at bounding box center [584, 648] width 9 height 9
checkbox input "true"
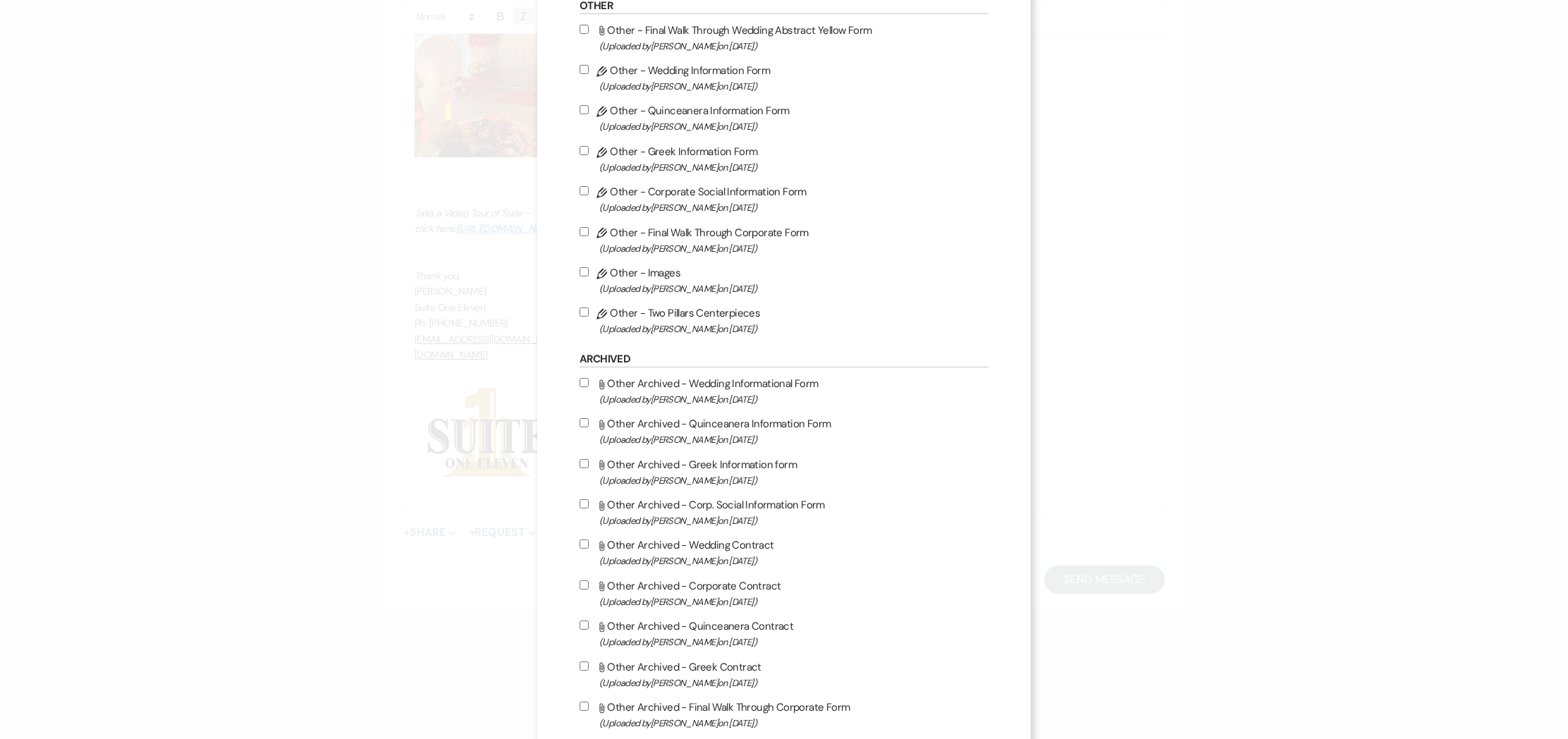
scroll to position [940, 0]
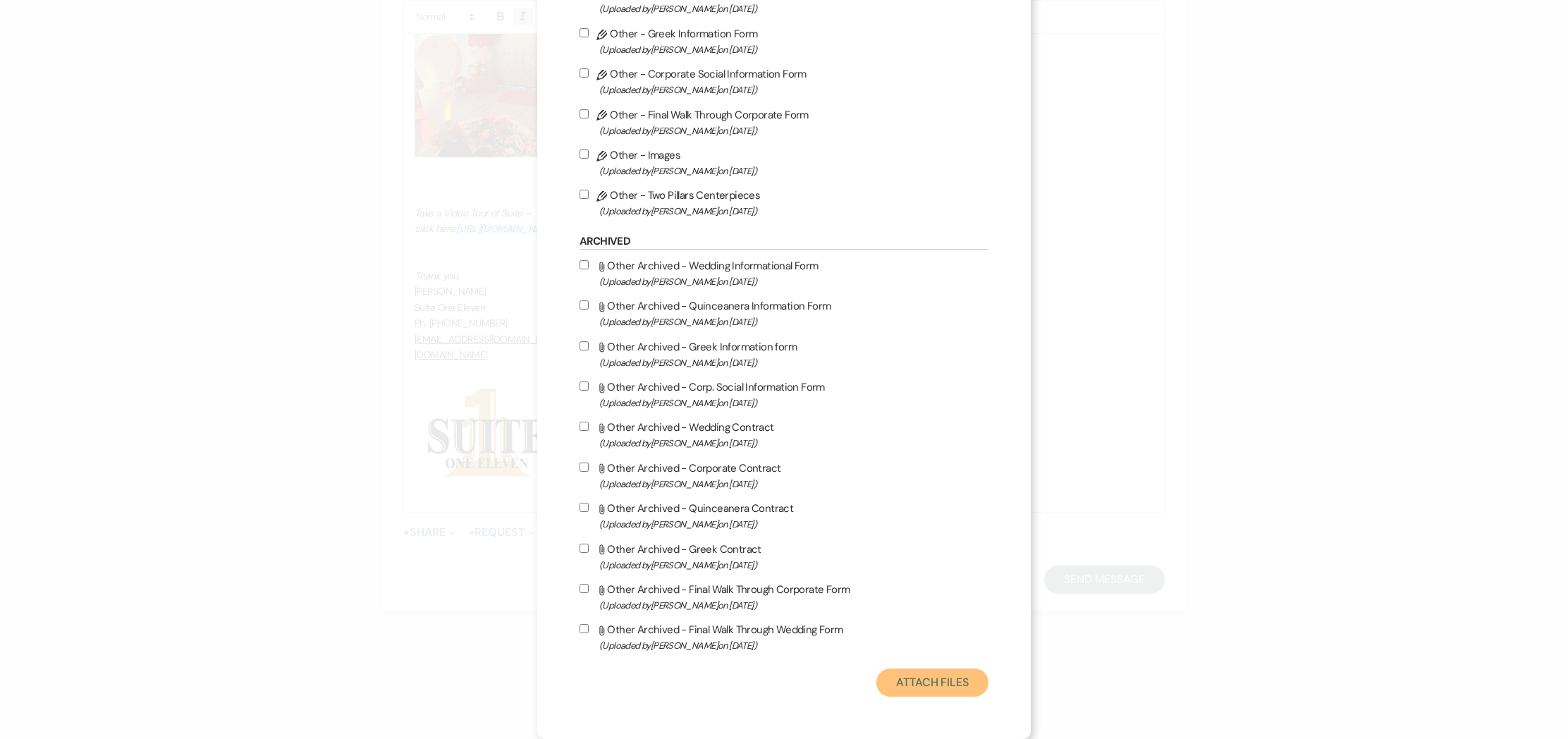
click at [953, 679] on button "Attach Files" at bounding box center [932, 682] width 112 height 28
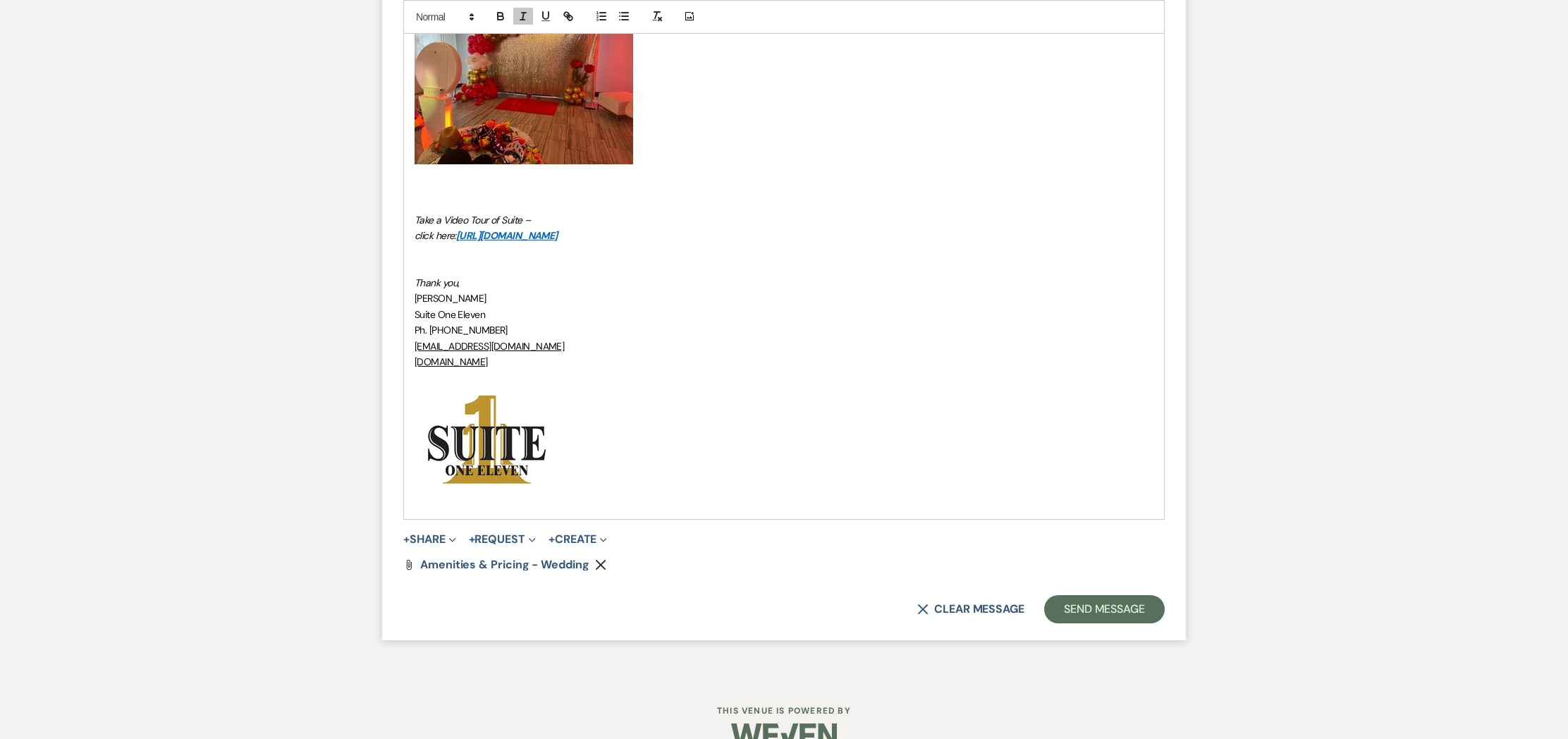
scroll to position [2833, 0]
click at [1109, 615] on button "Send Message" at bounding box center [1104, 610] width 121 height 28
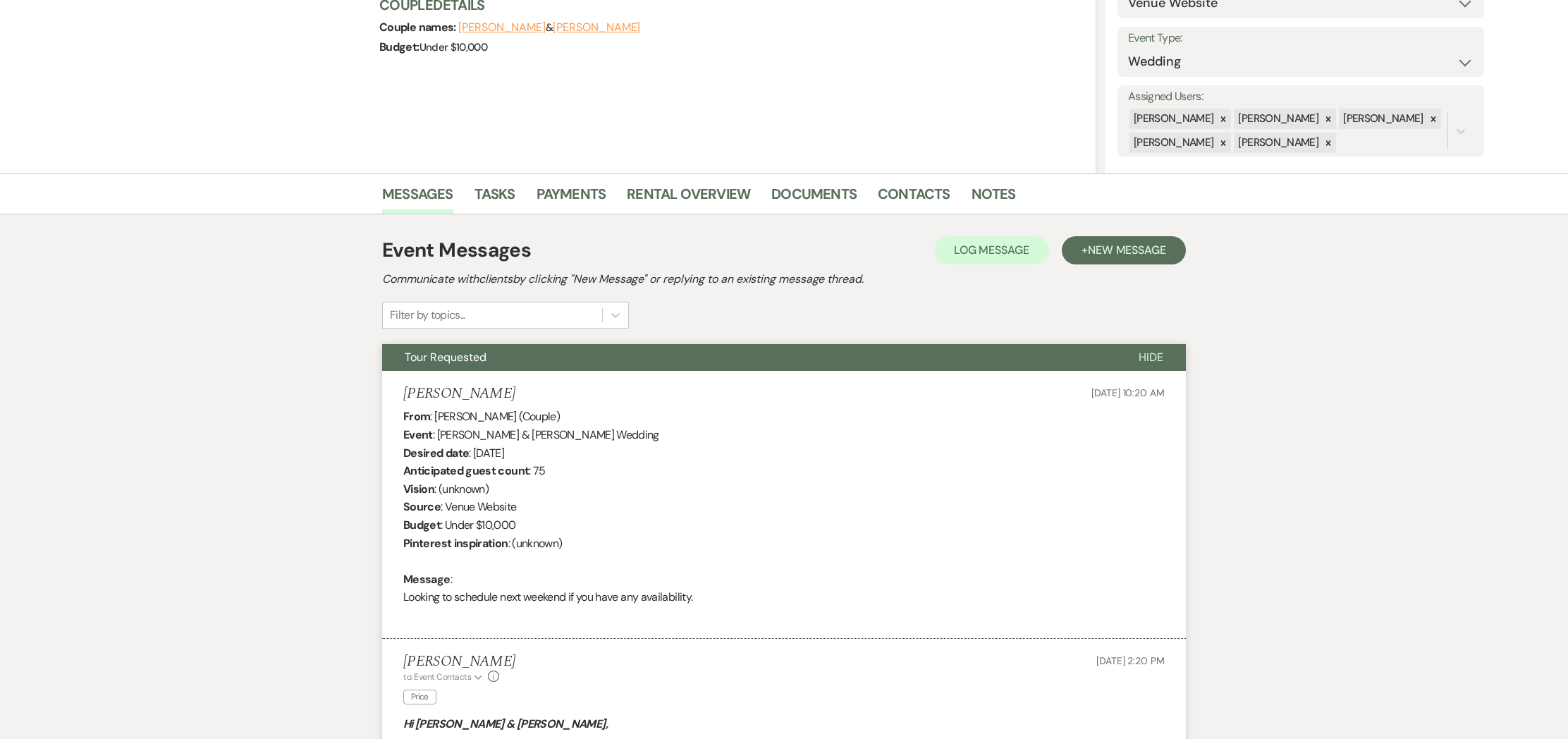
scroll to position [0, 0]
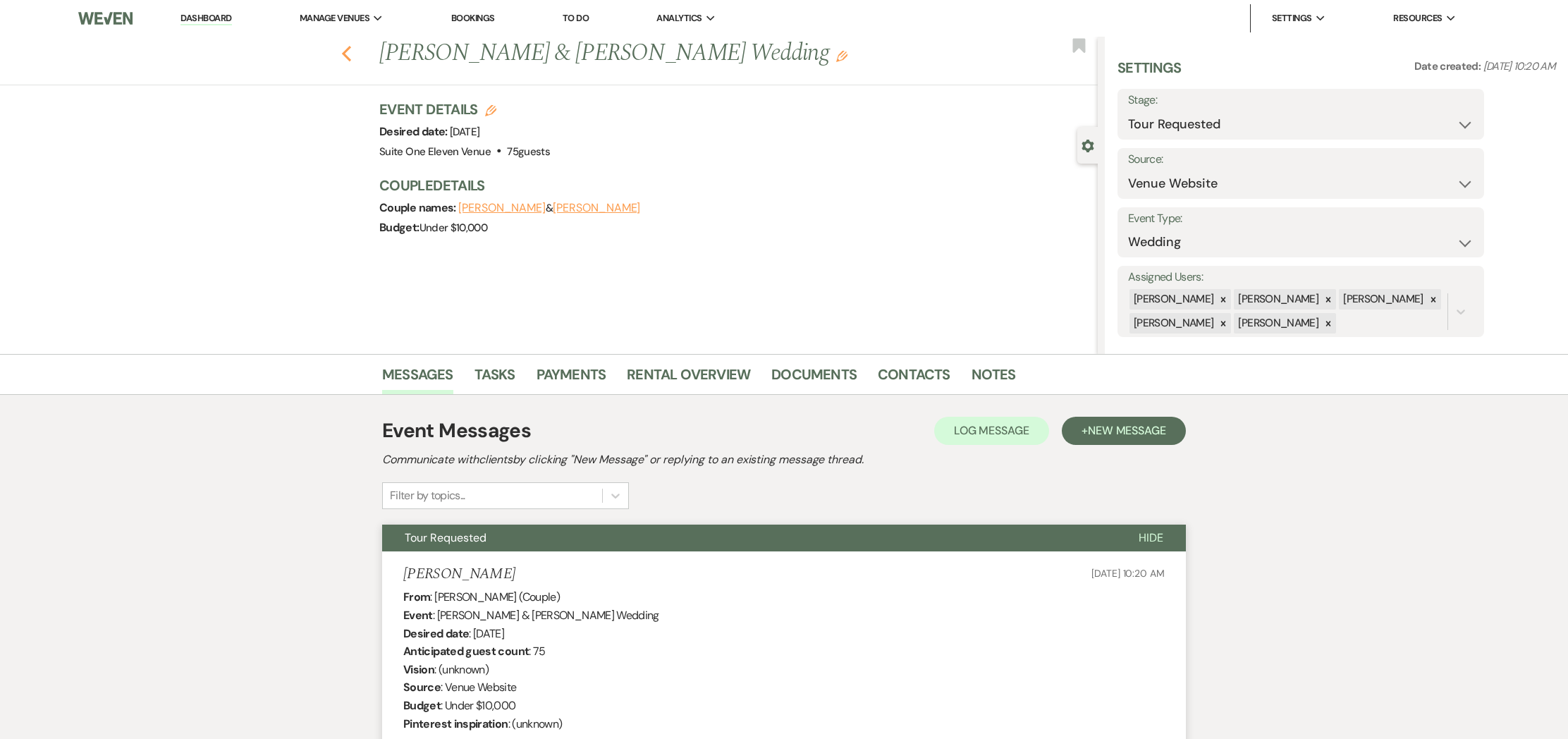
click at [346, 53] on icon "Previous" at bounding box center [347, 53] width 11 height 17
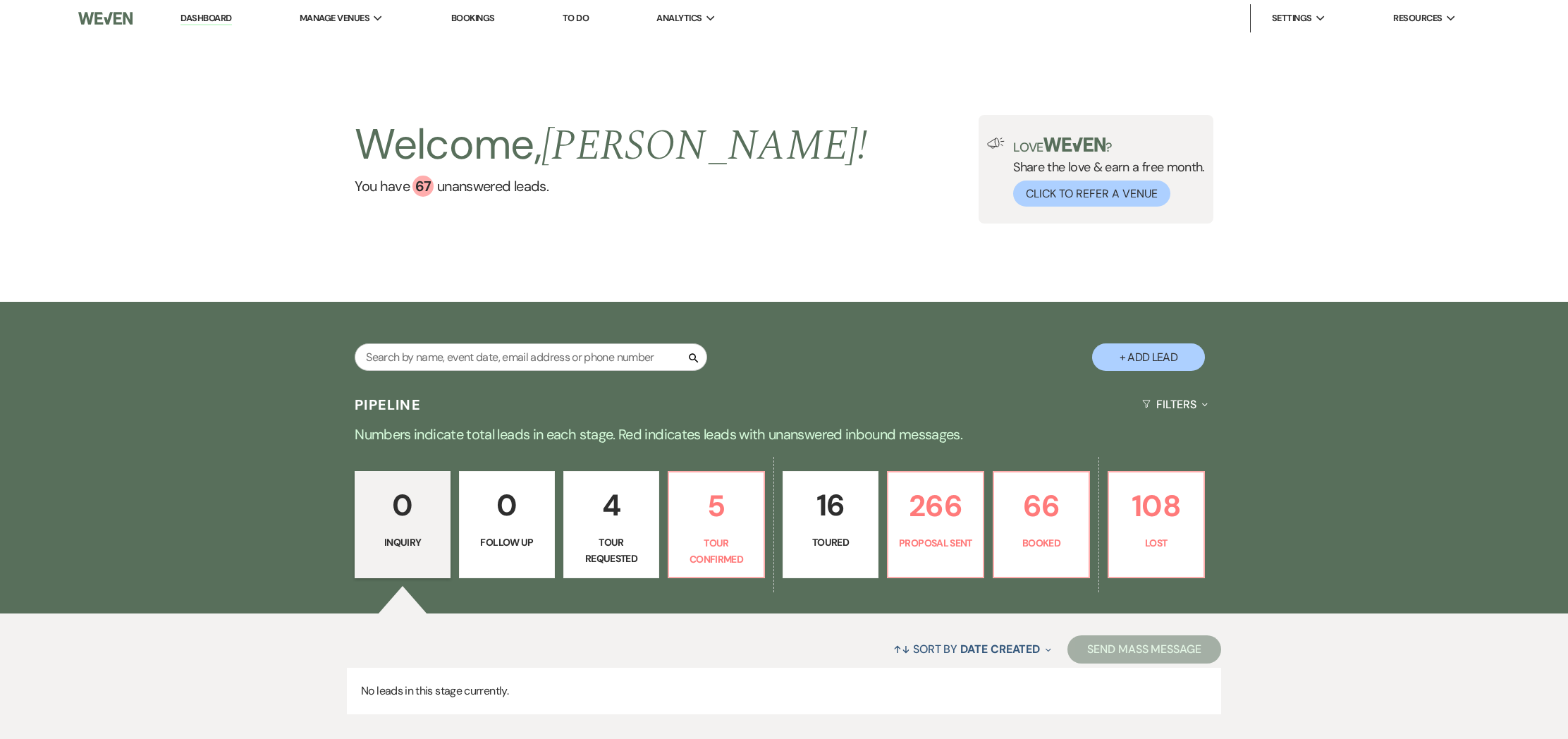
scroll to position [83, 0]
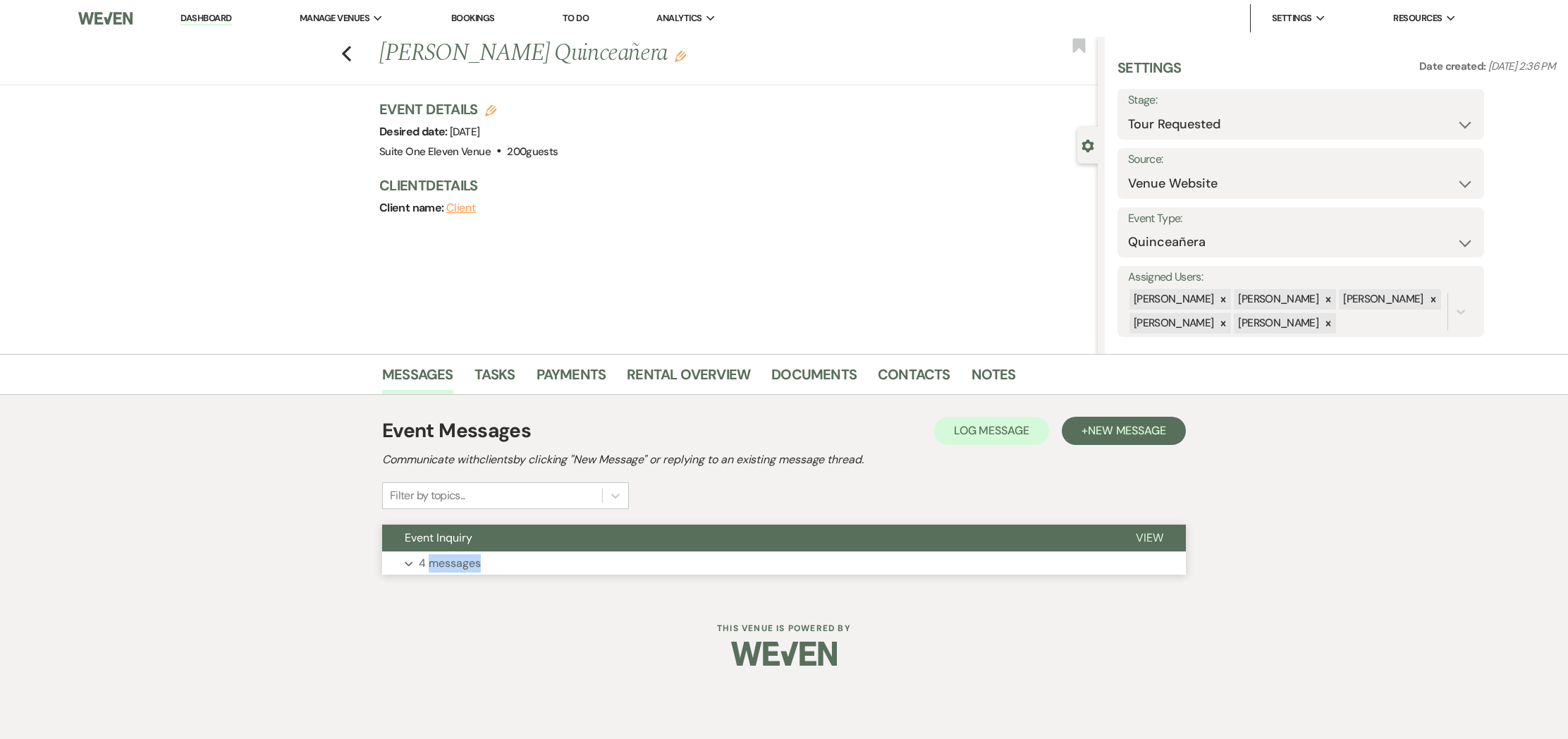
click at [410, 561] on icon "Expand" at bounding box center [409, 564] width 9 height 5
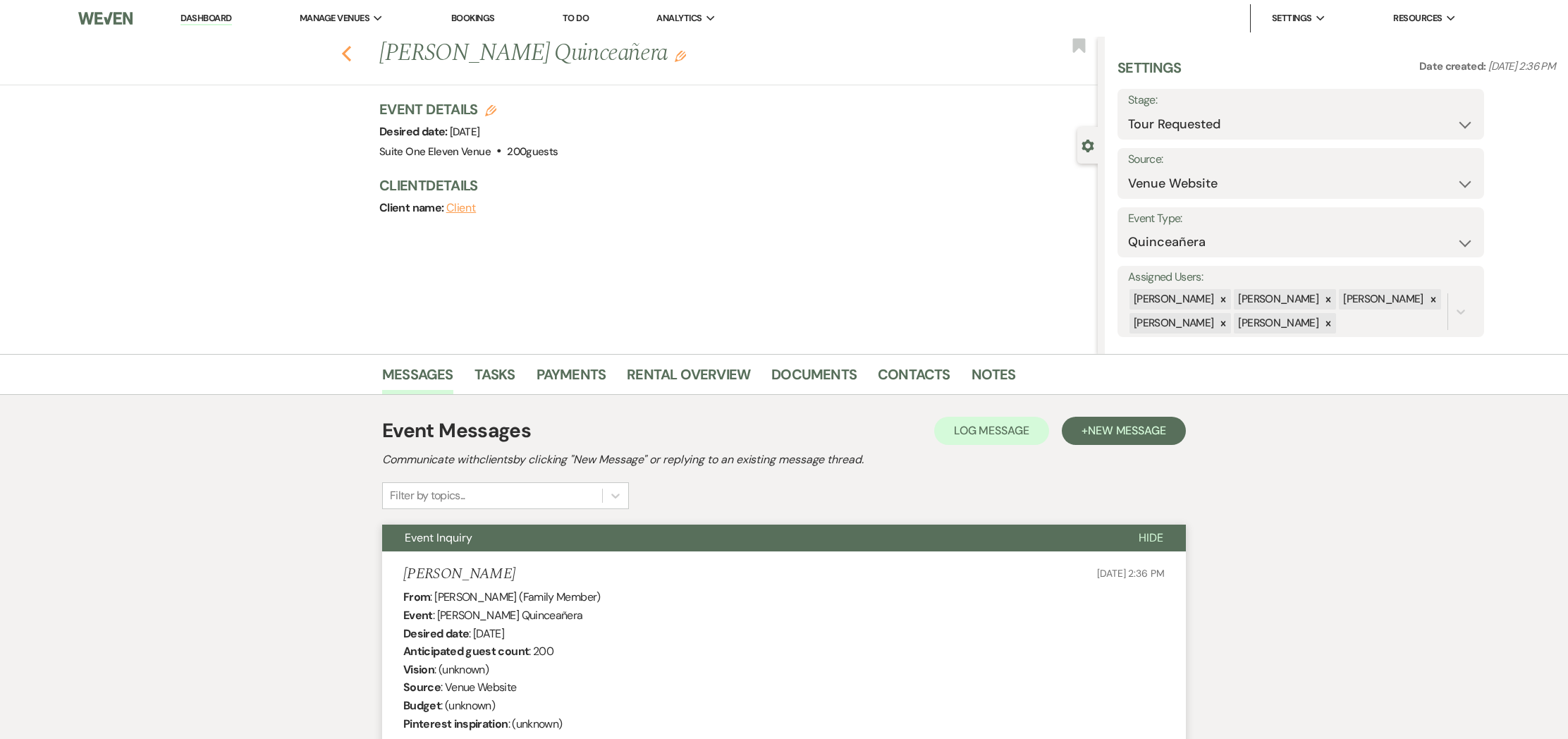
click at [343, 53] on use "button" at bounding box center [346, 53] width 9 height 16
